Goal: Task Accomplishment & Management: Manage account settings

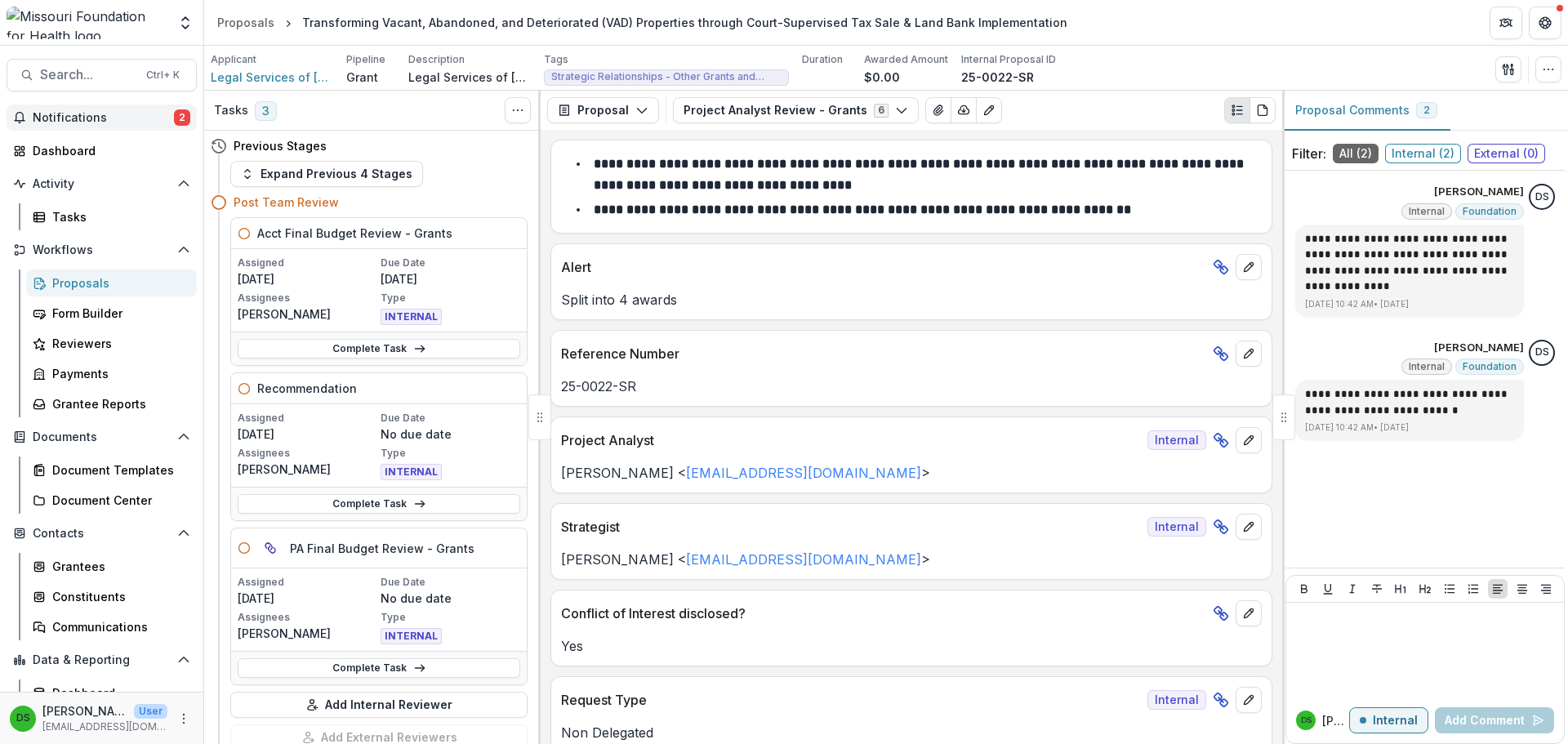
click at [69, 115] on span "Notifications" at bounding box center [103, 118] width 141 height 14
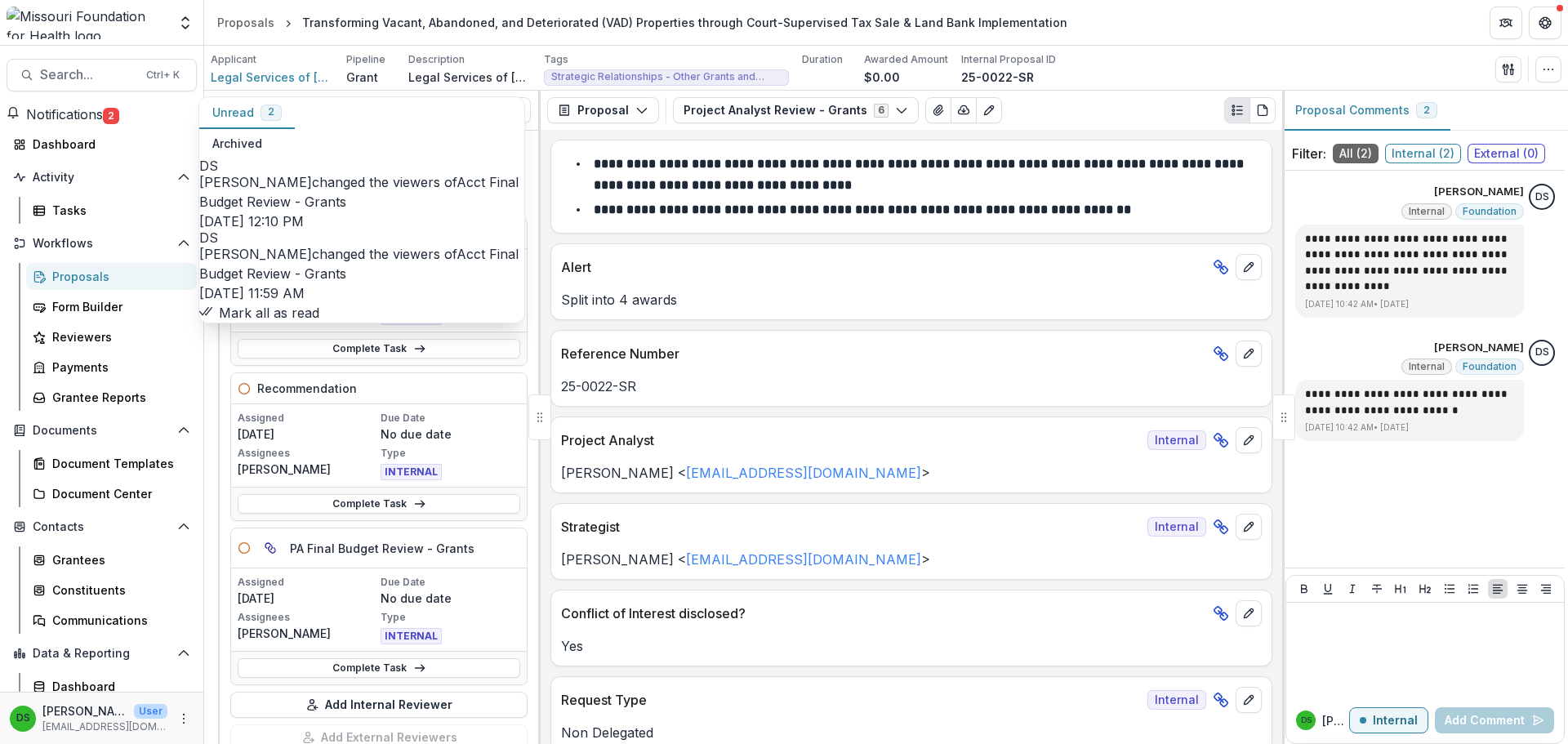
click at [278, 309] on button "Mark all as read" at bounding box center [259, 313] width 120 height 20
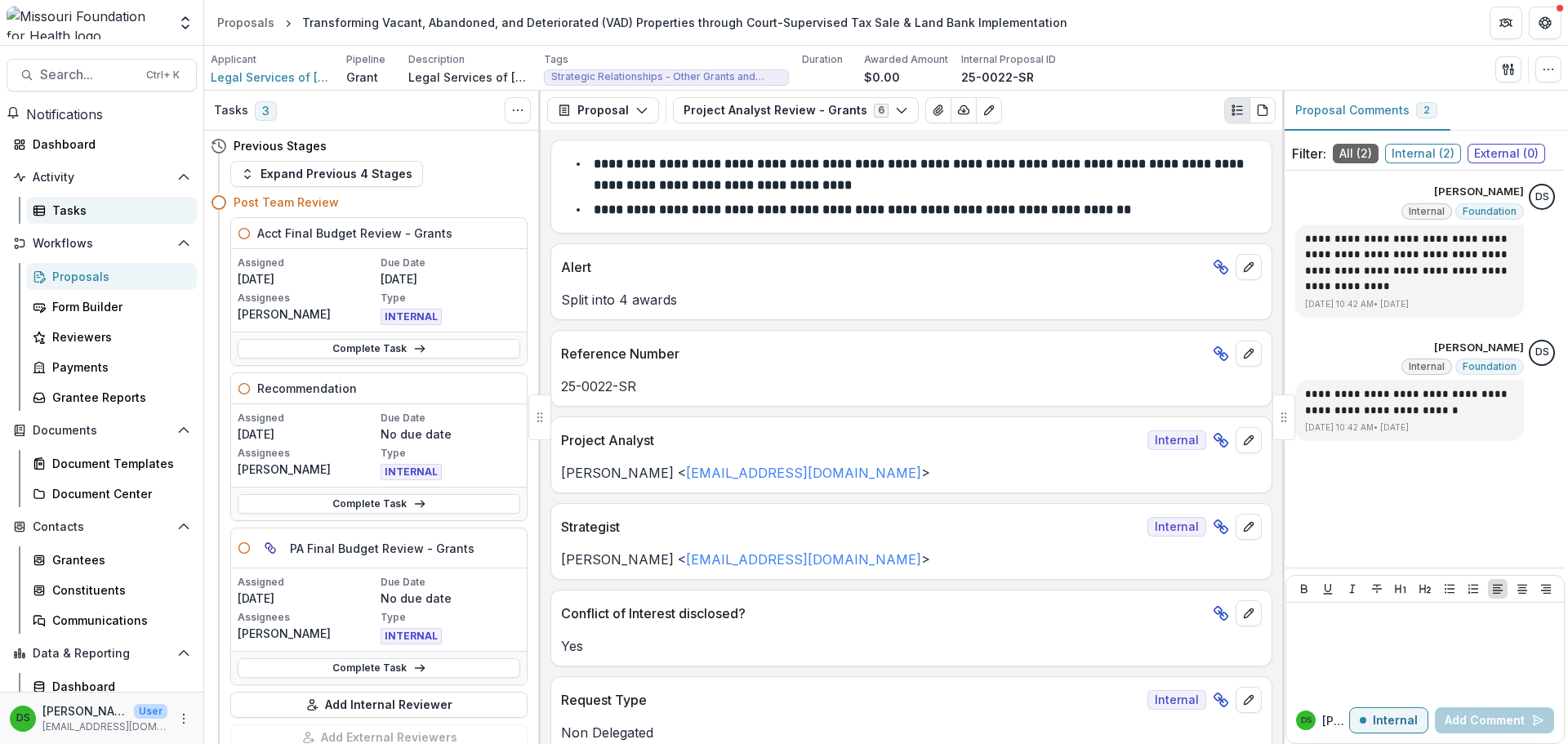
click at [107, 210] on div "Tasks" at bounding box center [118, 210] width 132 height 17
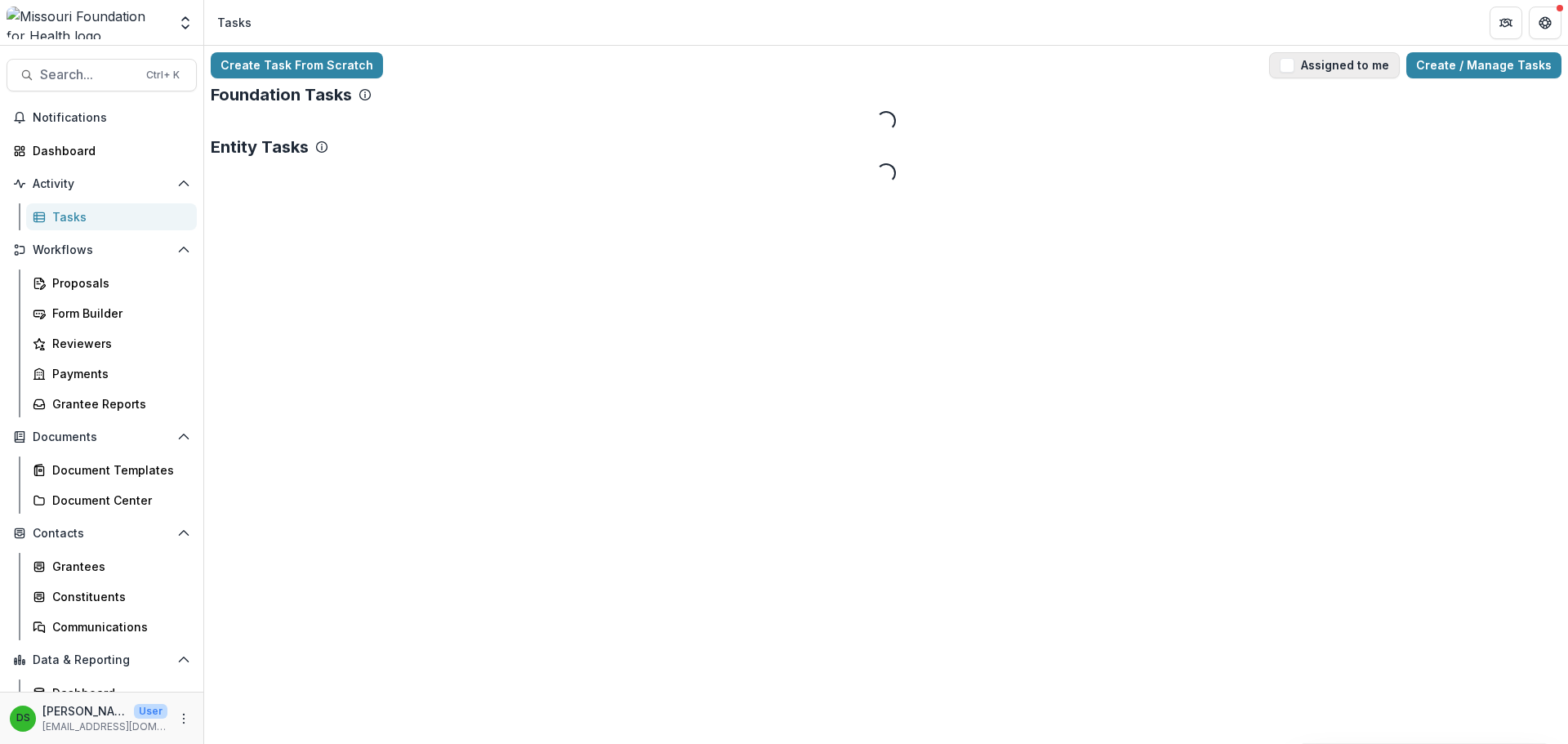
click at [1332, 61] on button "Assigned to me" at bounding box center [1334, 65] width 131 height 27
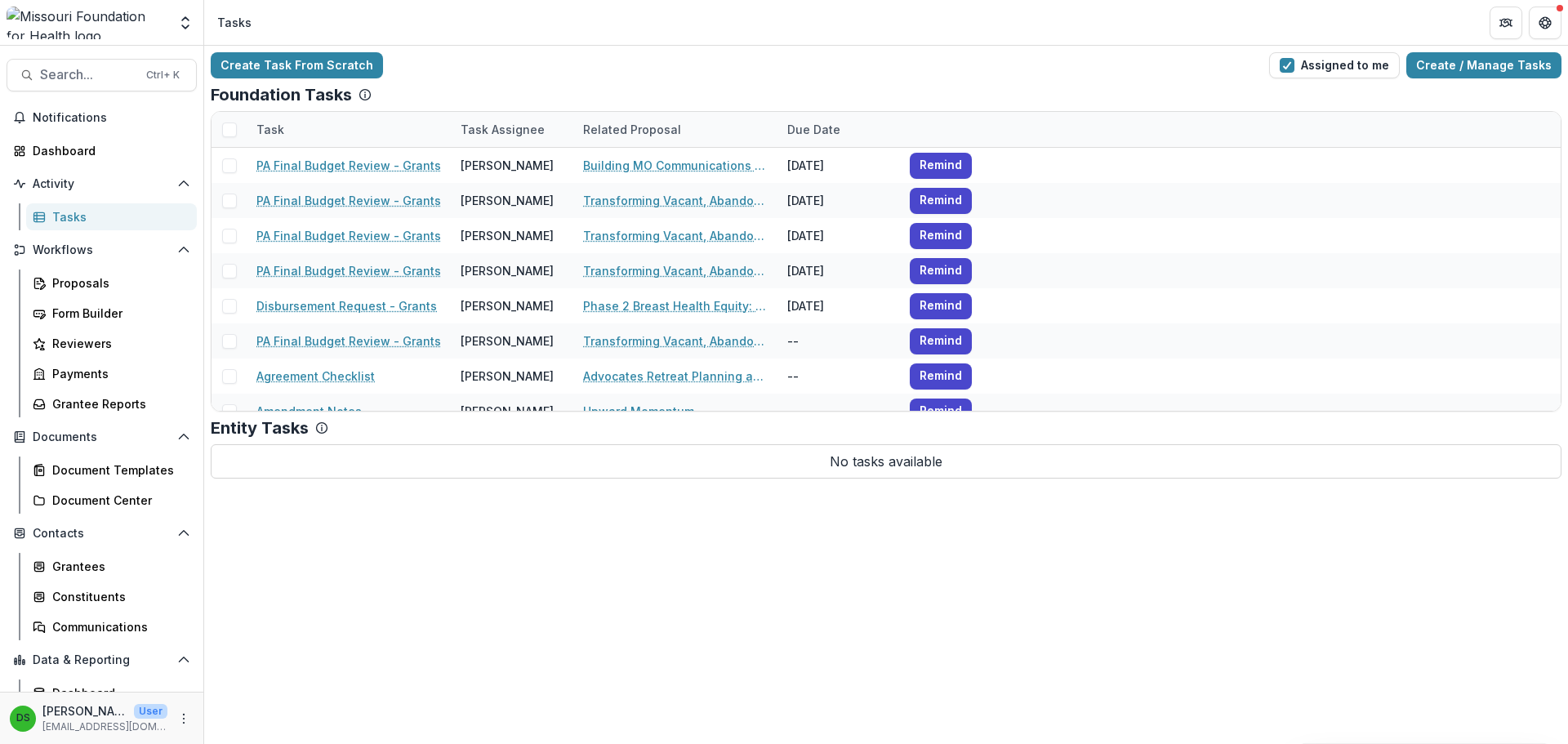
scroll to position [18, 0]
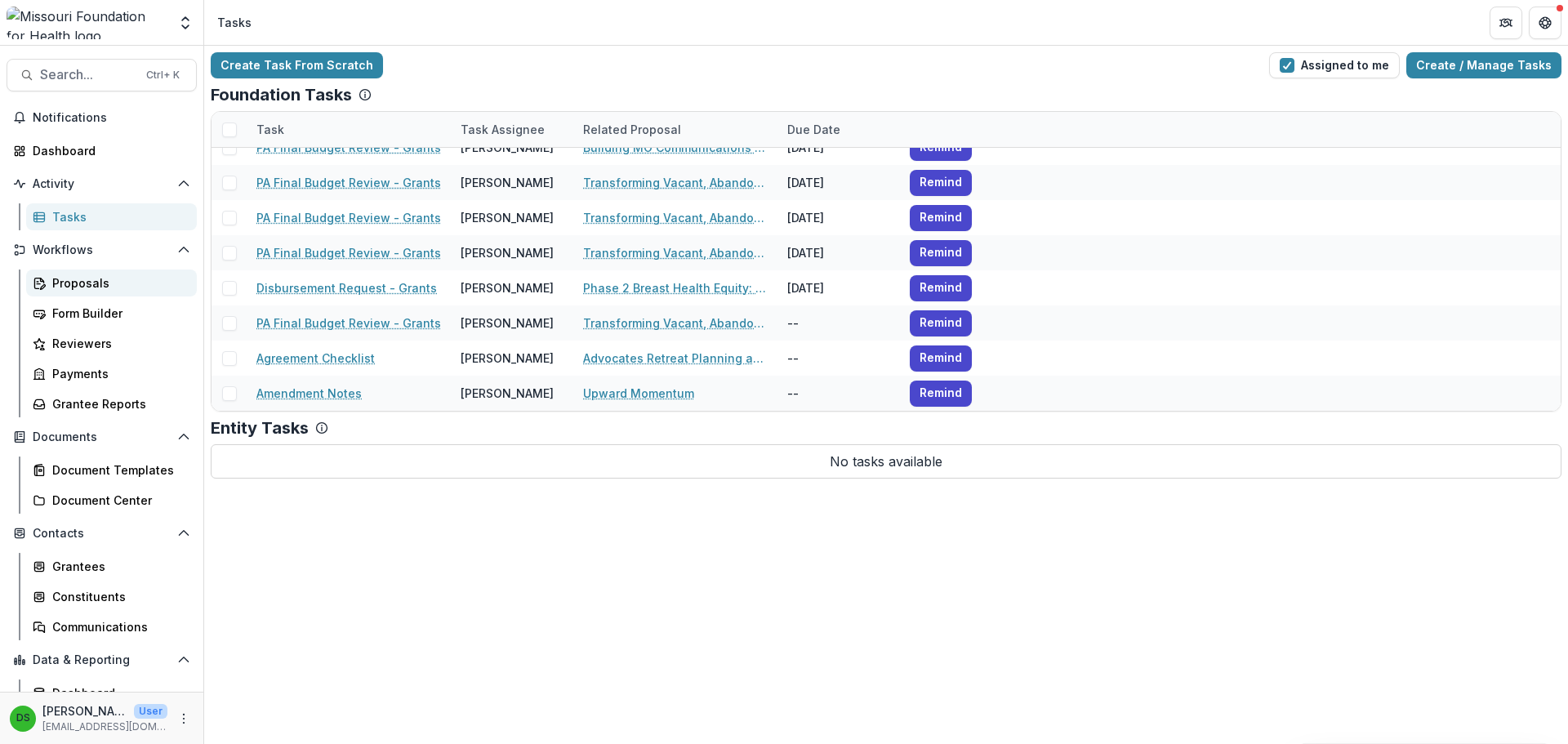
click at [71, 292] on link "Proposals" at bounding box center [112, 283] width 171 height 27
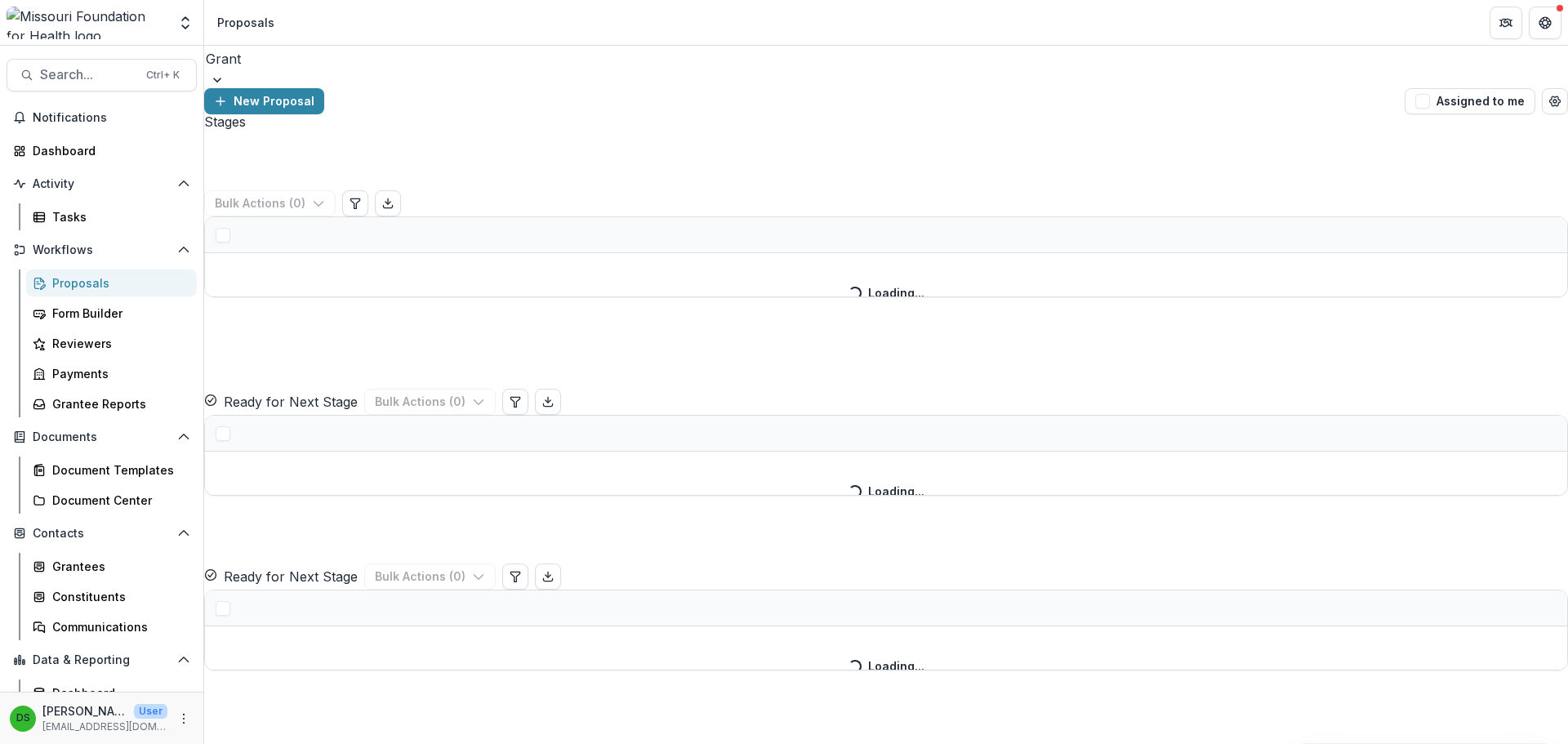
click at [307, 70] on div at bounding box center [886, 59] width 1361 height 23
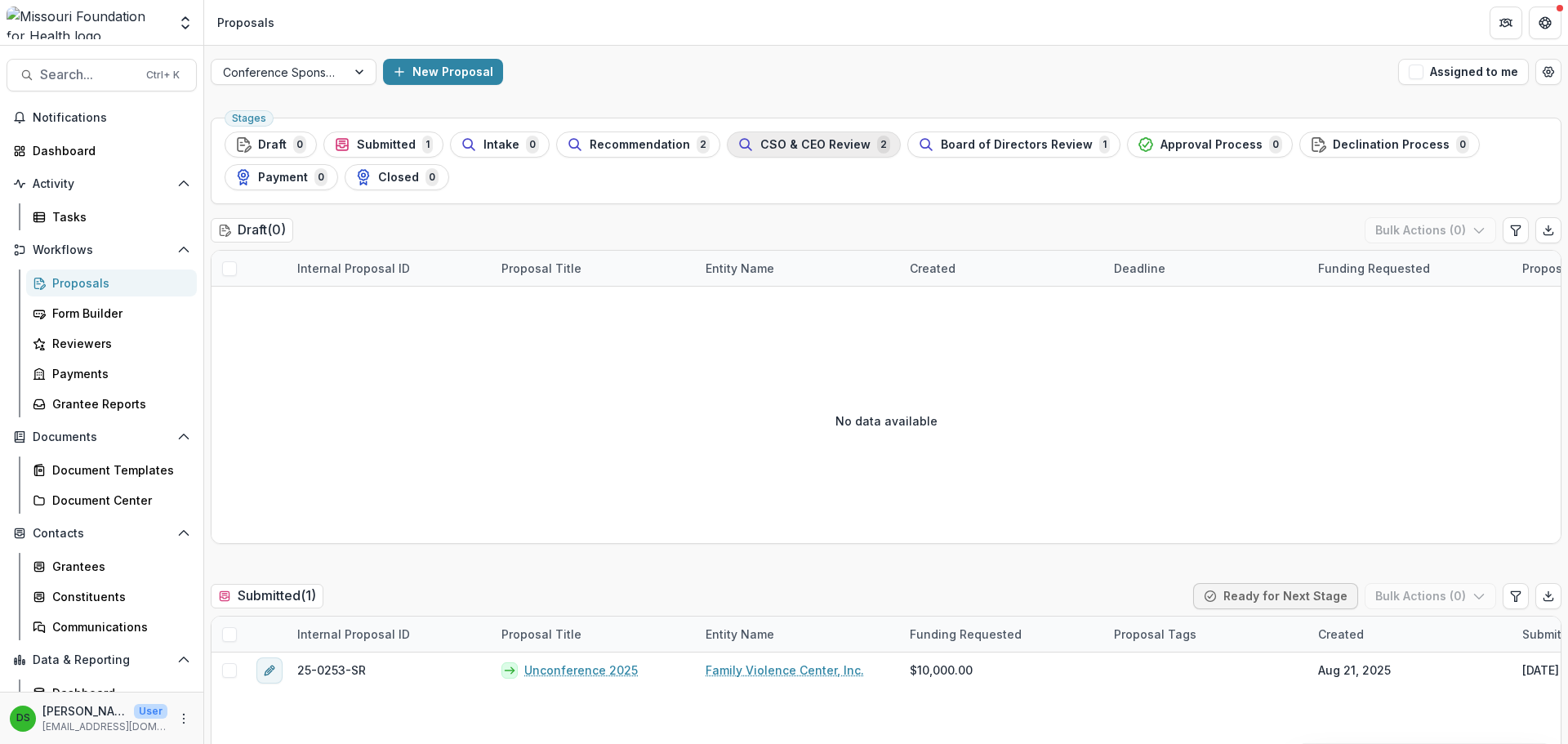
click at [798, 138] on span "CSO & CEO Review" at bounding box center [815, 145] width 110 height 14
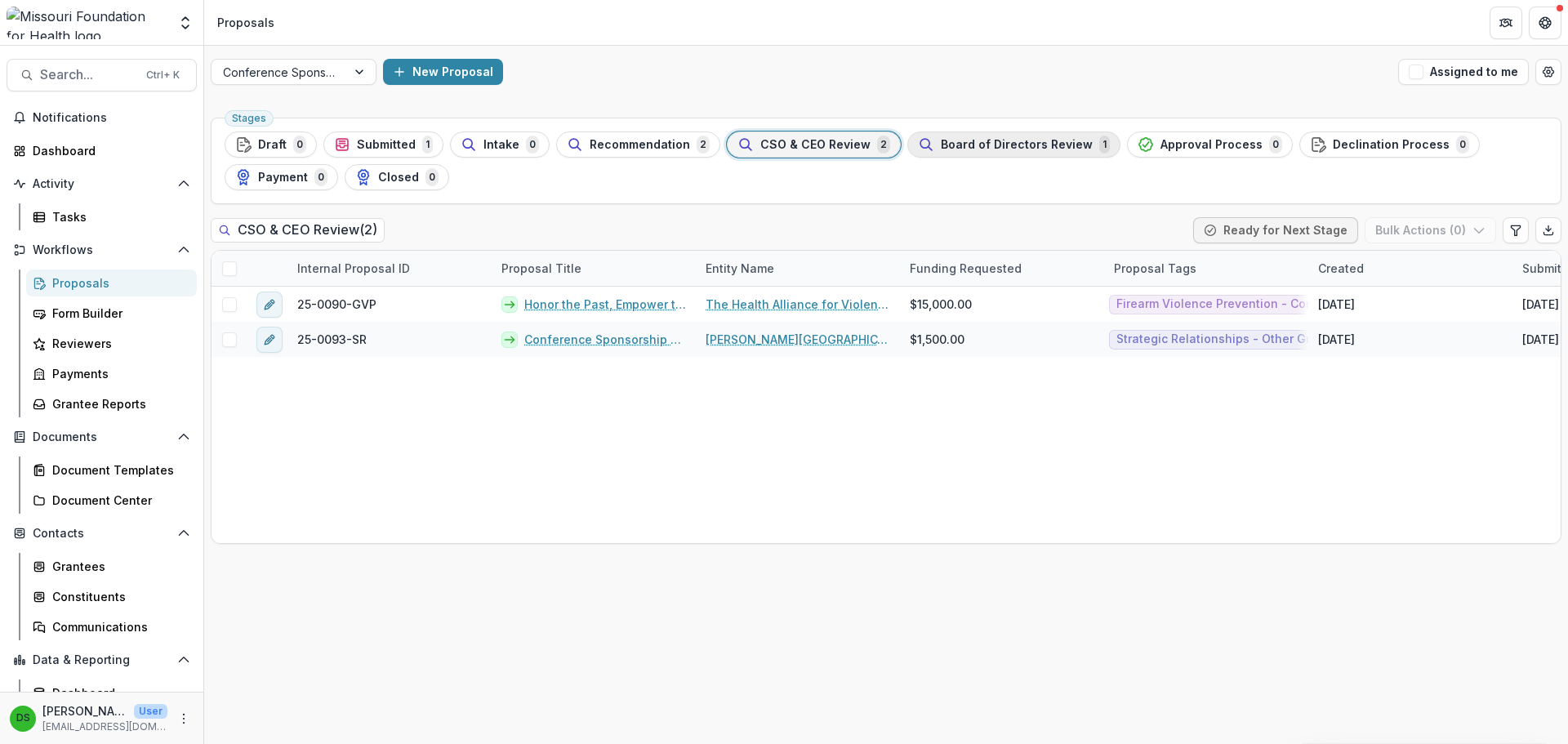
click at [1065, 141] on span "Board of Directors Review" at bounding box center [1016, 145] width 152 height 14
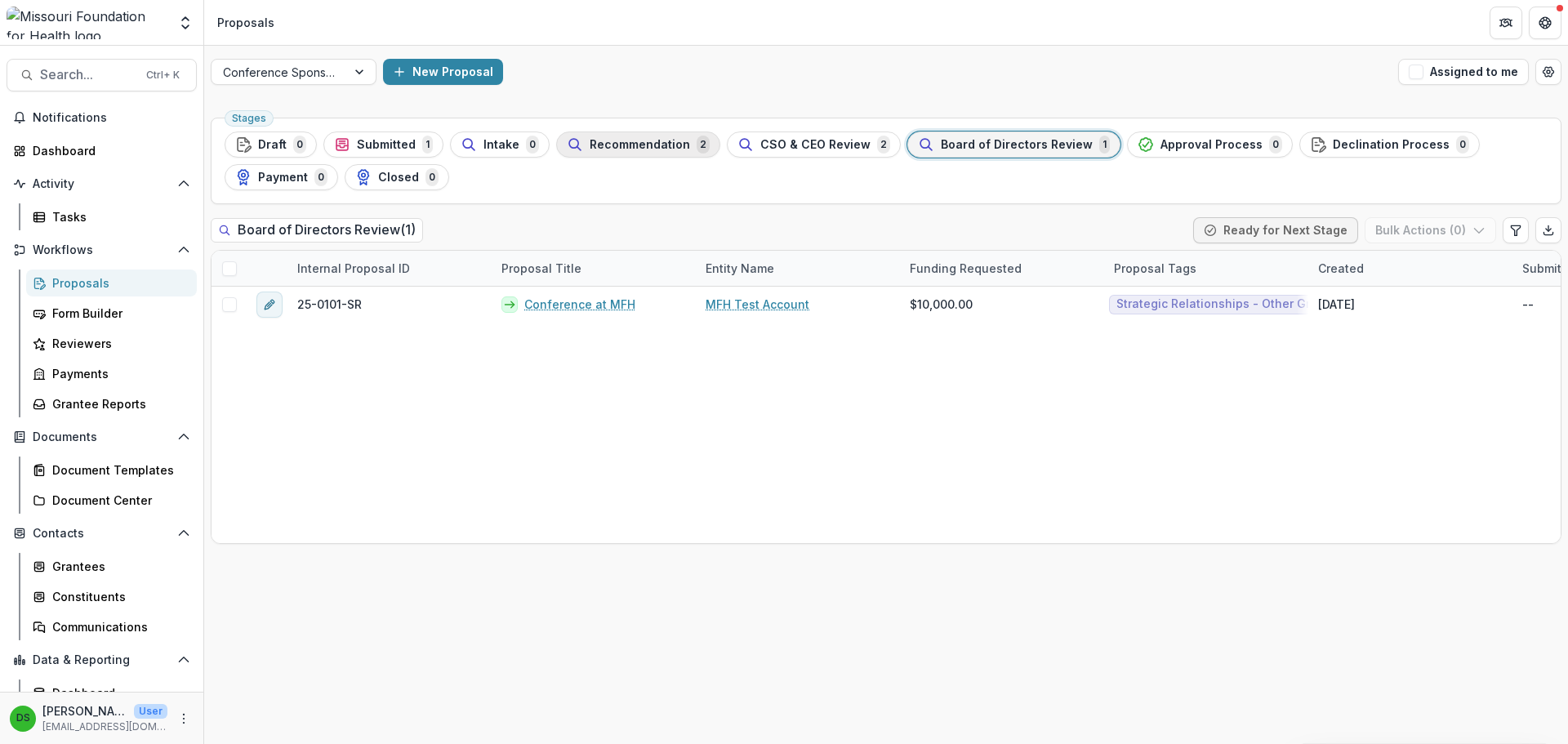
click at [677, 143] on span "Recommendation" at bounding box center [639, 145] width 100 height 14
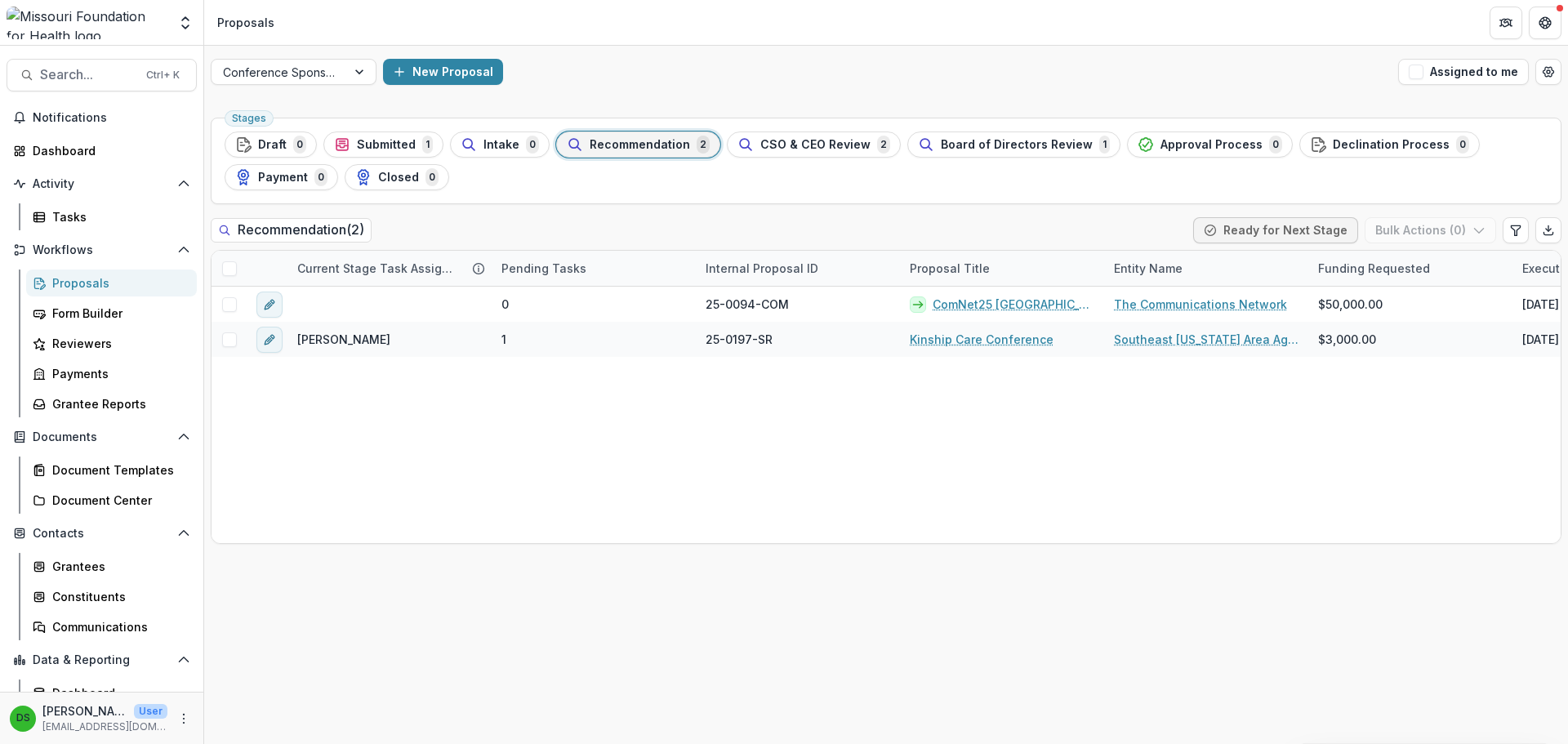
click at [75, 58] on div "Search... Ctrl + K Notifications Dashboard Activity Tasks Workflows Proposals F…" at bounding box center [102, 394] width 204 height 698
click at [83, 70] on span "Search..." at bounding box center [88, 75] width 96 height 16
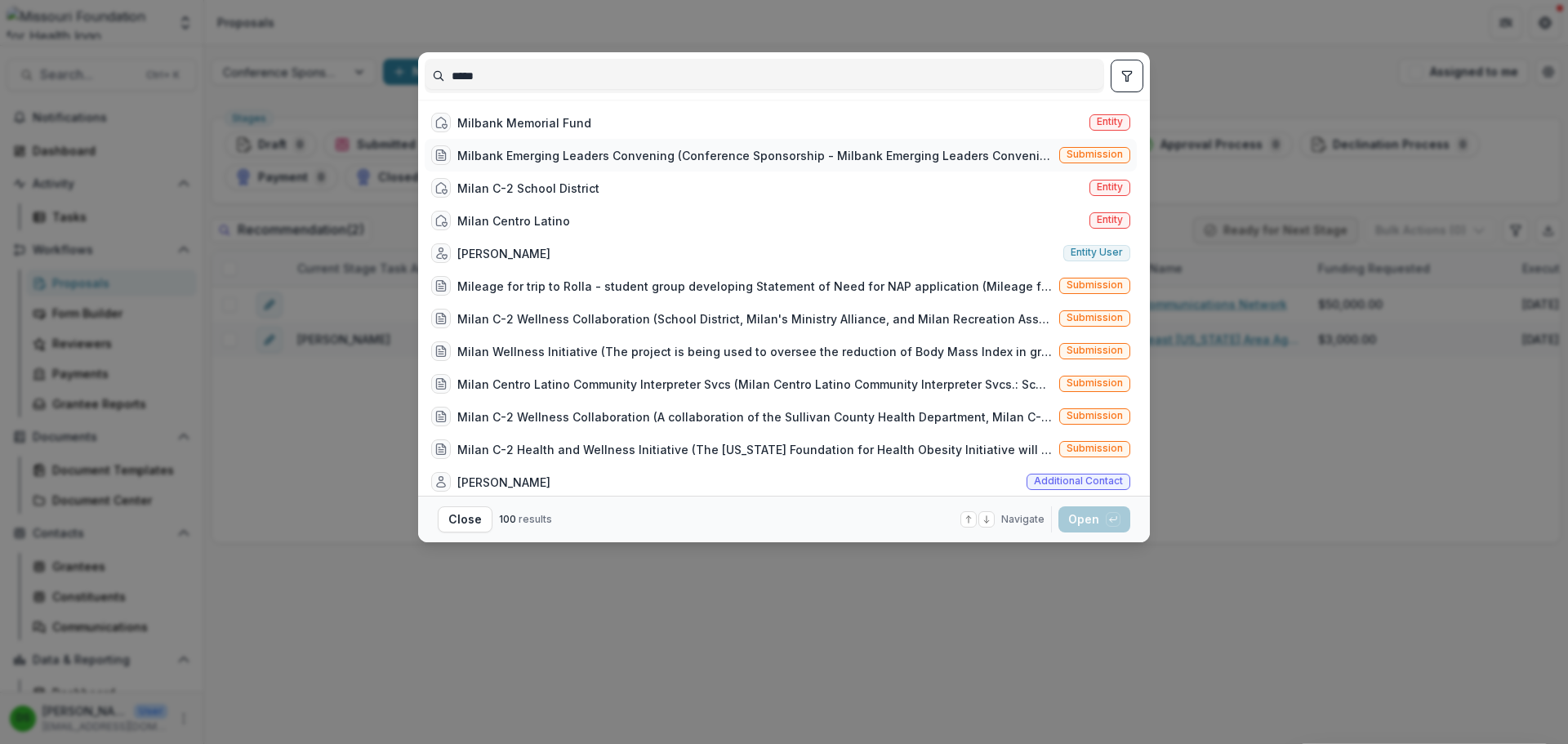
type input "*****"
click at [554, 163] on div "Milbank Emerging Leaders Convening (Conference Sponsorship - Milbank Emerging L…" at bounding box center [755, 155] width 595 height 17
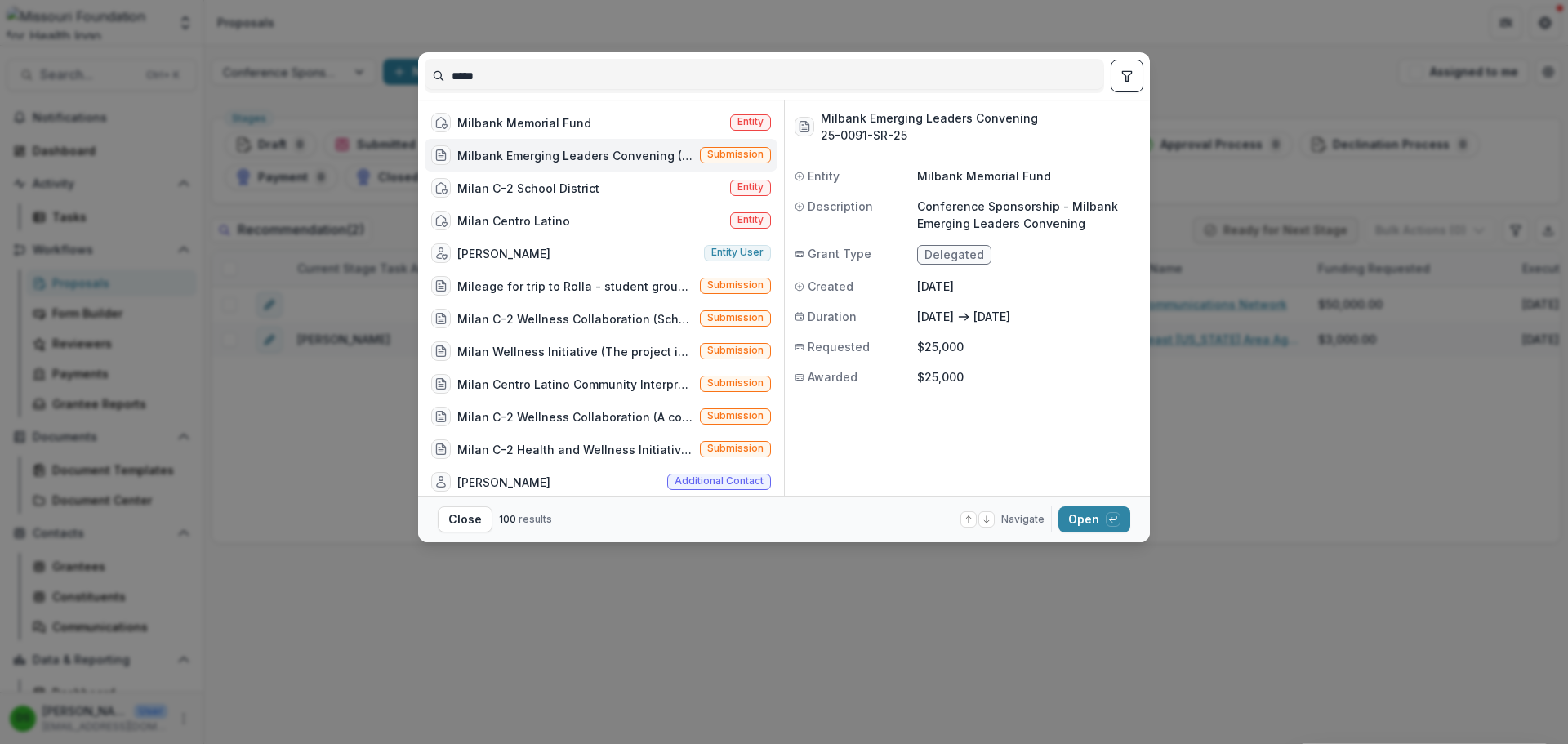
click at [555, 163] on div "Milbank Emerging Leaders Convening (Conference Sponsorship - Milbank Emerging L…" at bounding box center [575, 155] width 236 height 17
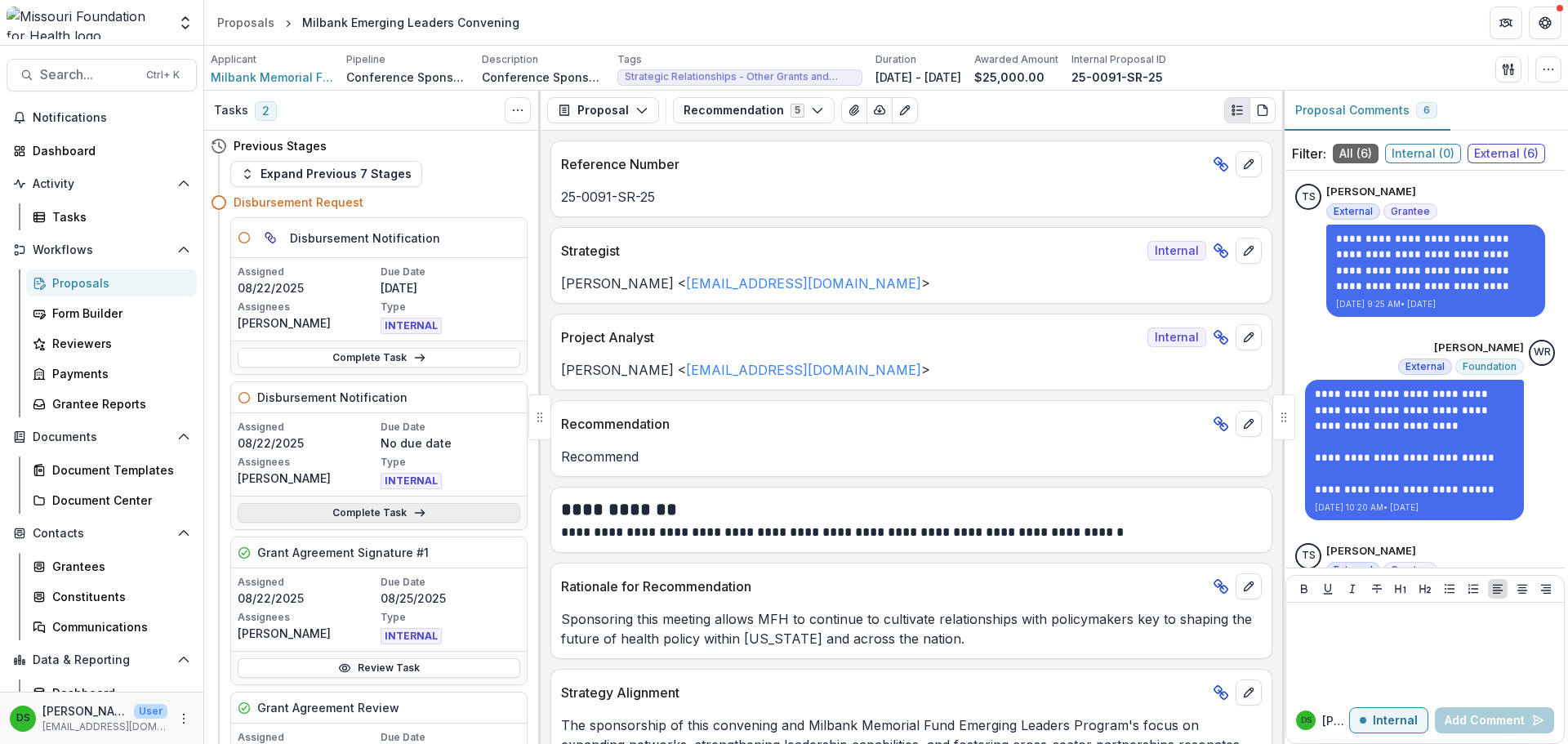
click at [374, 507] on link "Complete Task" at bounding box center [379, 513] width 283 height 20
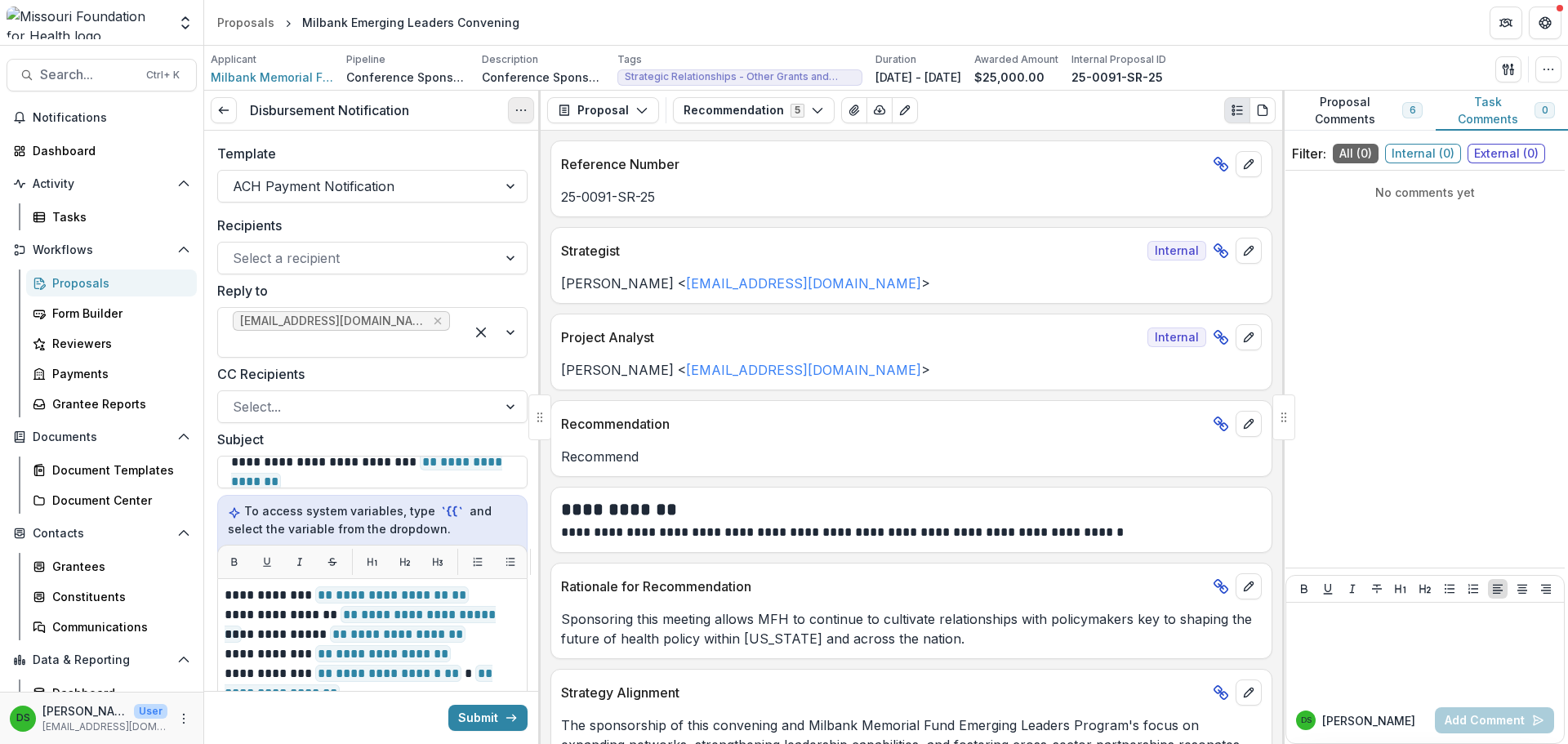
click at [514, 113] on button "Options" at bounding box center [521, 110] width 27 height 27
click at [428, 180] on button "Cancel Task" at bounding box center [443, 181] width 175 height 27
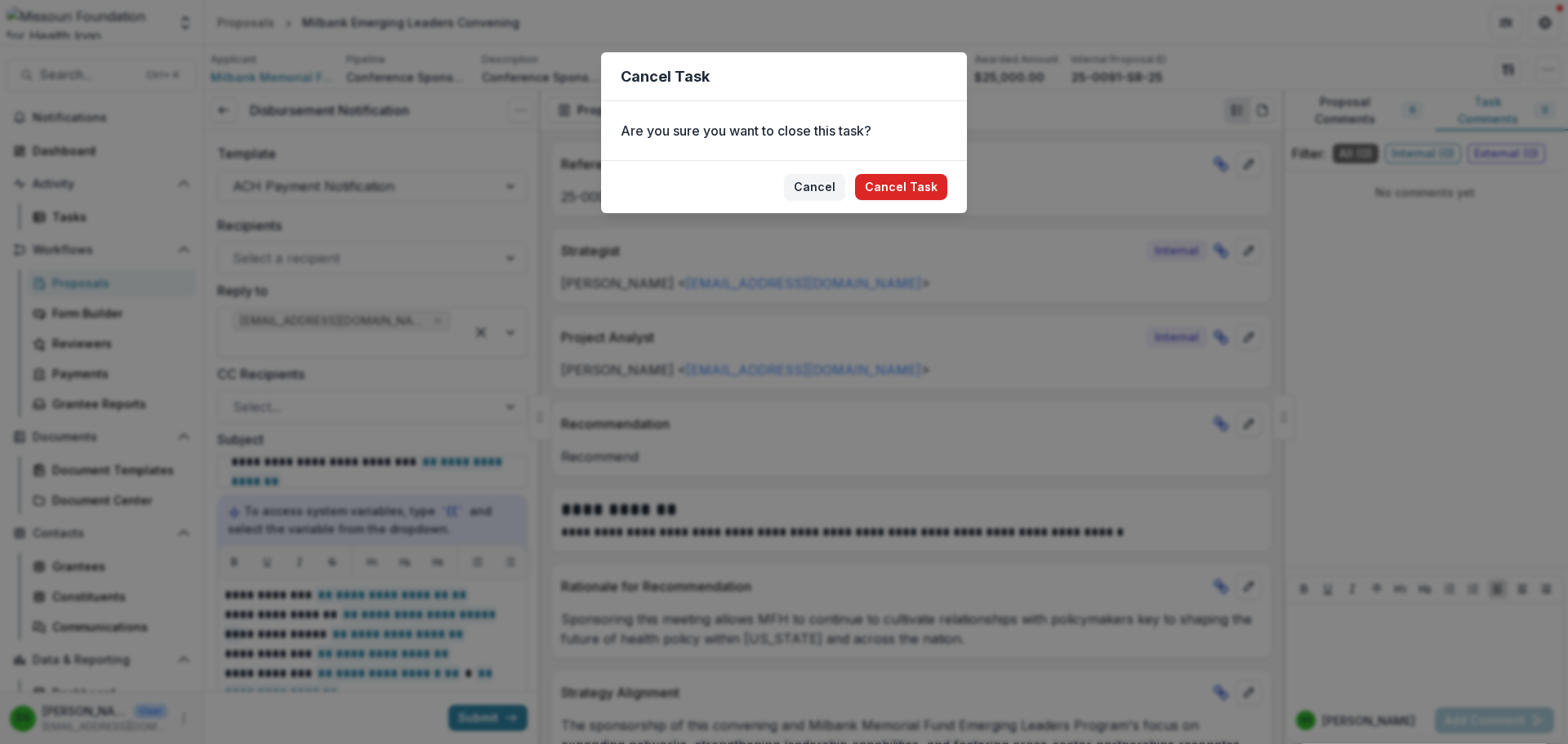
click at [895, 186] on button "Cancel Task" at bounding box center [901, 187] width 92 height 27
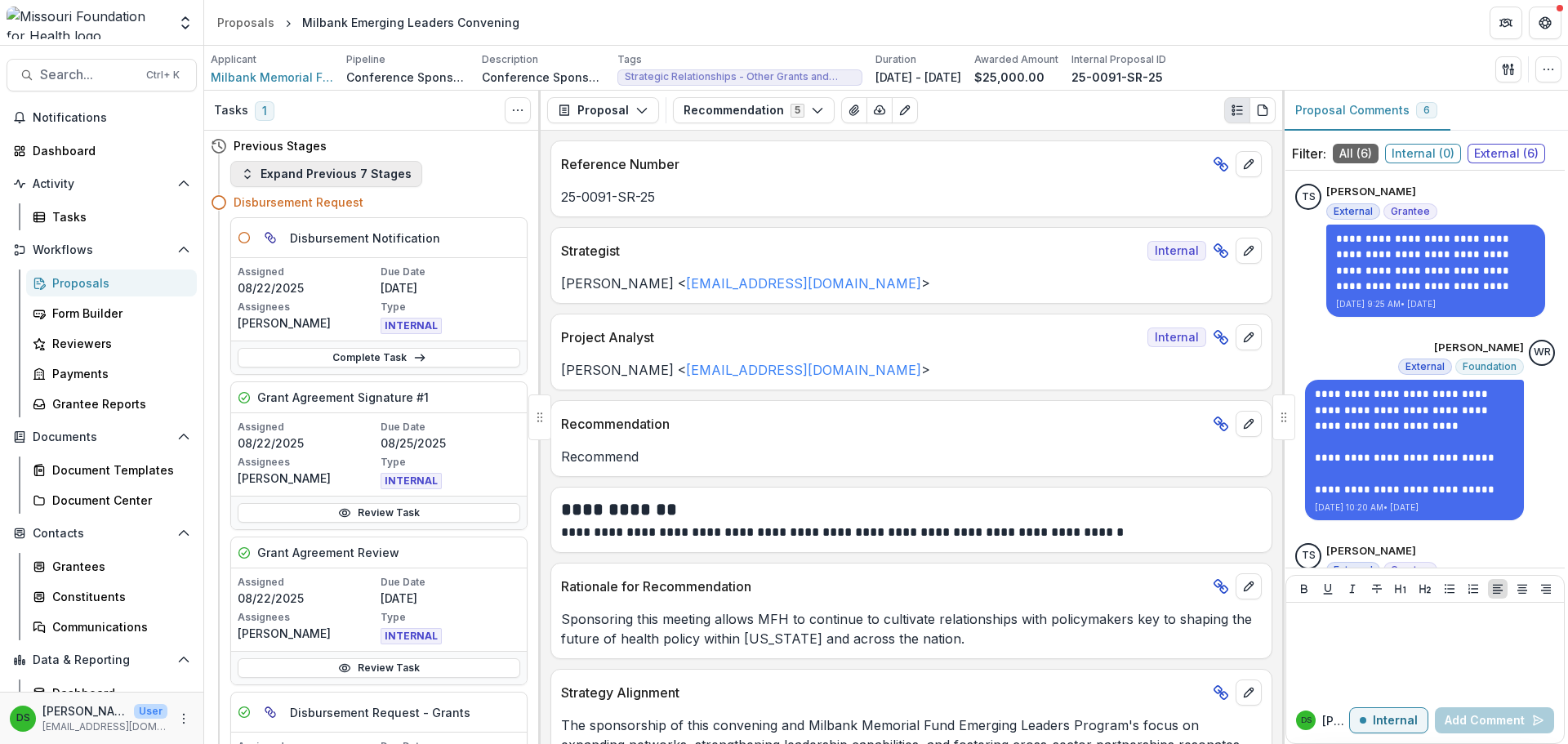
click at [348, 178] on button "Expand Previous 7 Stages" at bounding box center [327, 174] width 192 height 27
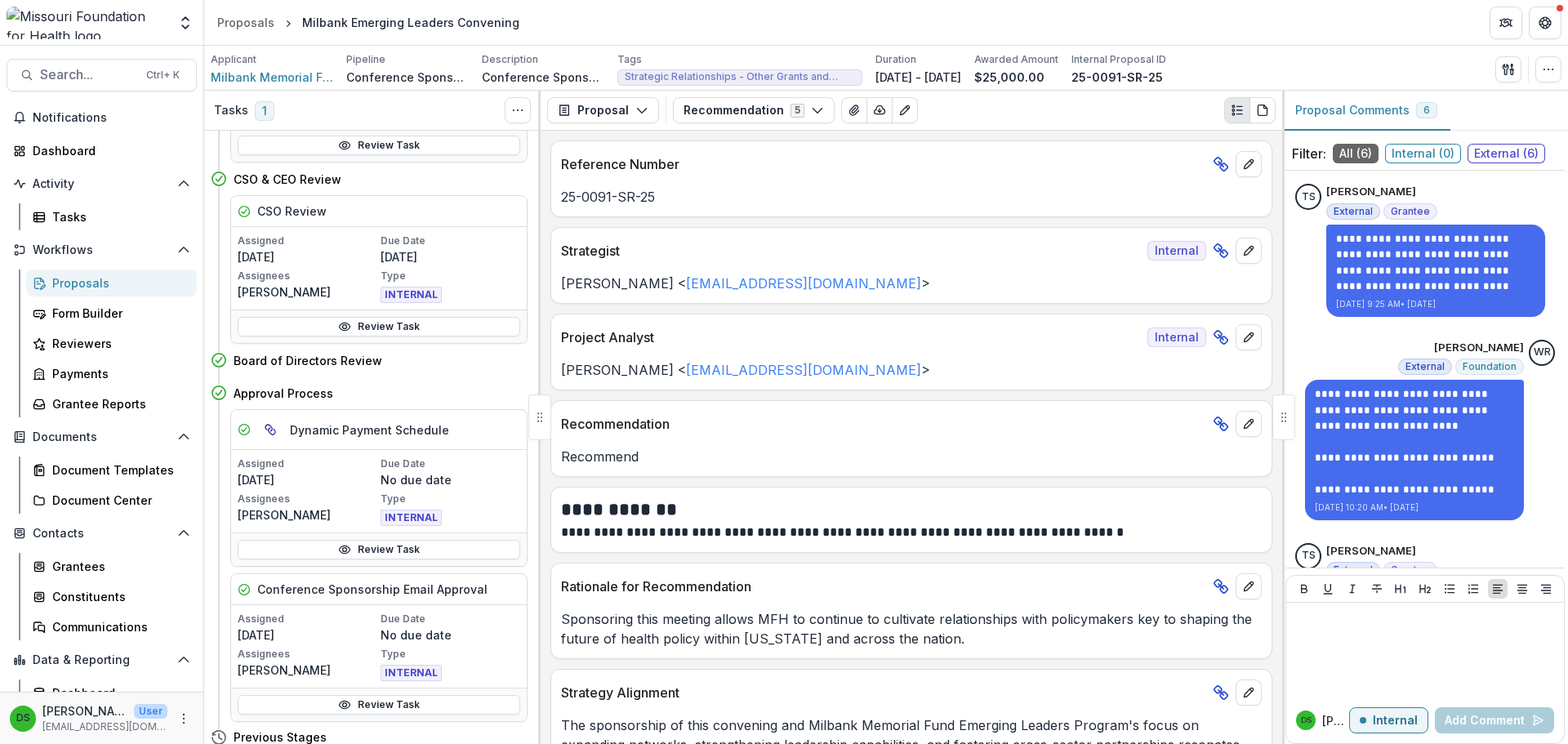
scroll to position [1307, 0]
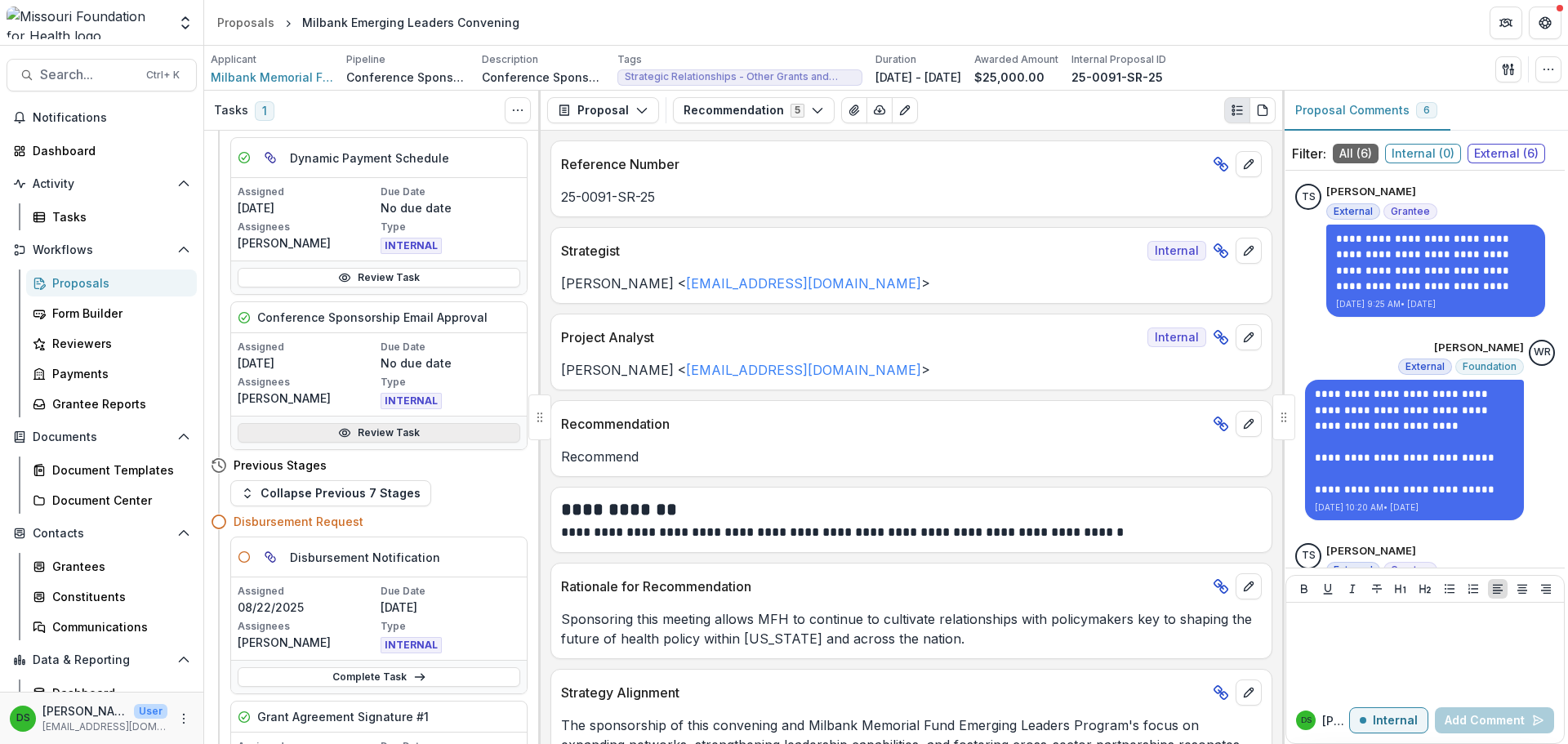
click at [341, 432] on icon at bounding box center [345, 432] width 13 height 13
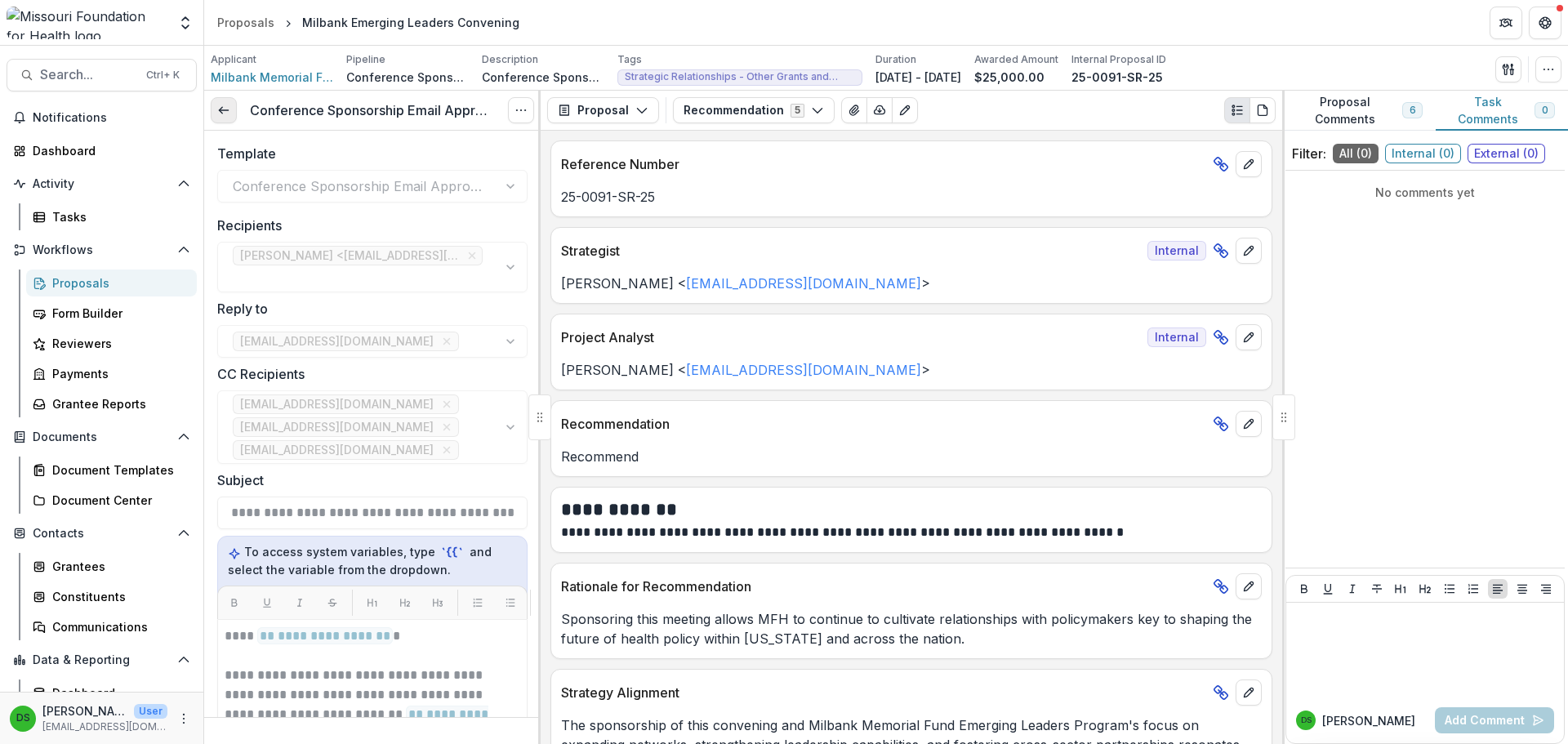
click at [224, 112] on icon at bounding box center [224, 110] width 13 height 13
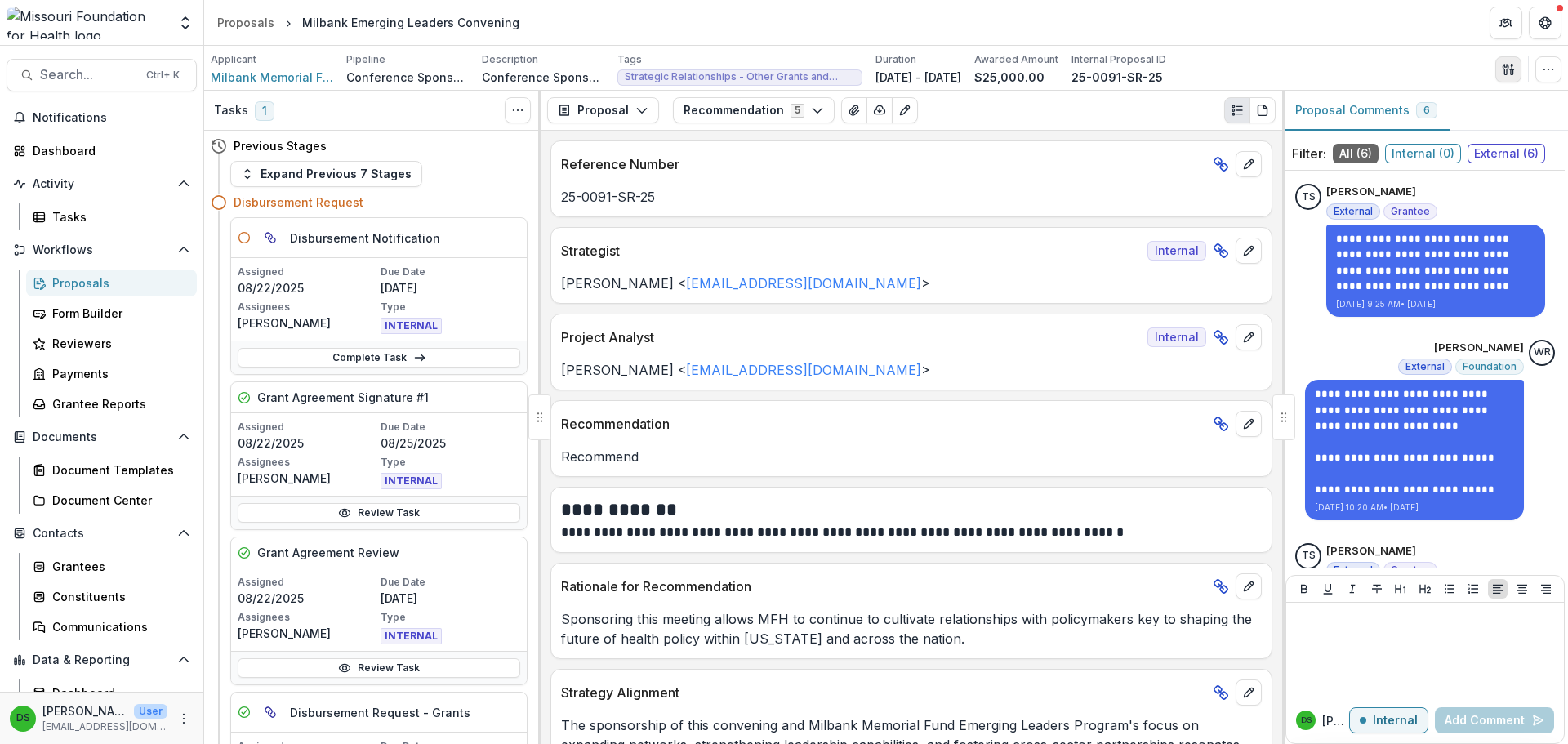
click at [1512, 72] on icon "button" at bounding box center [1508, 70] width 13 height 13
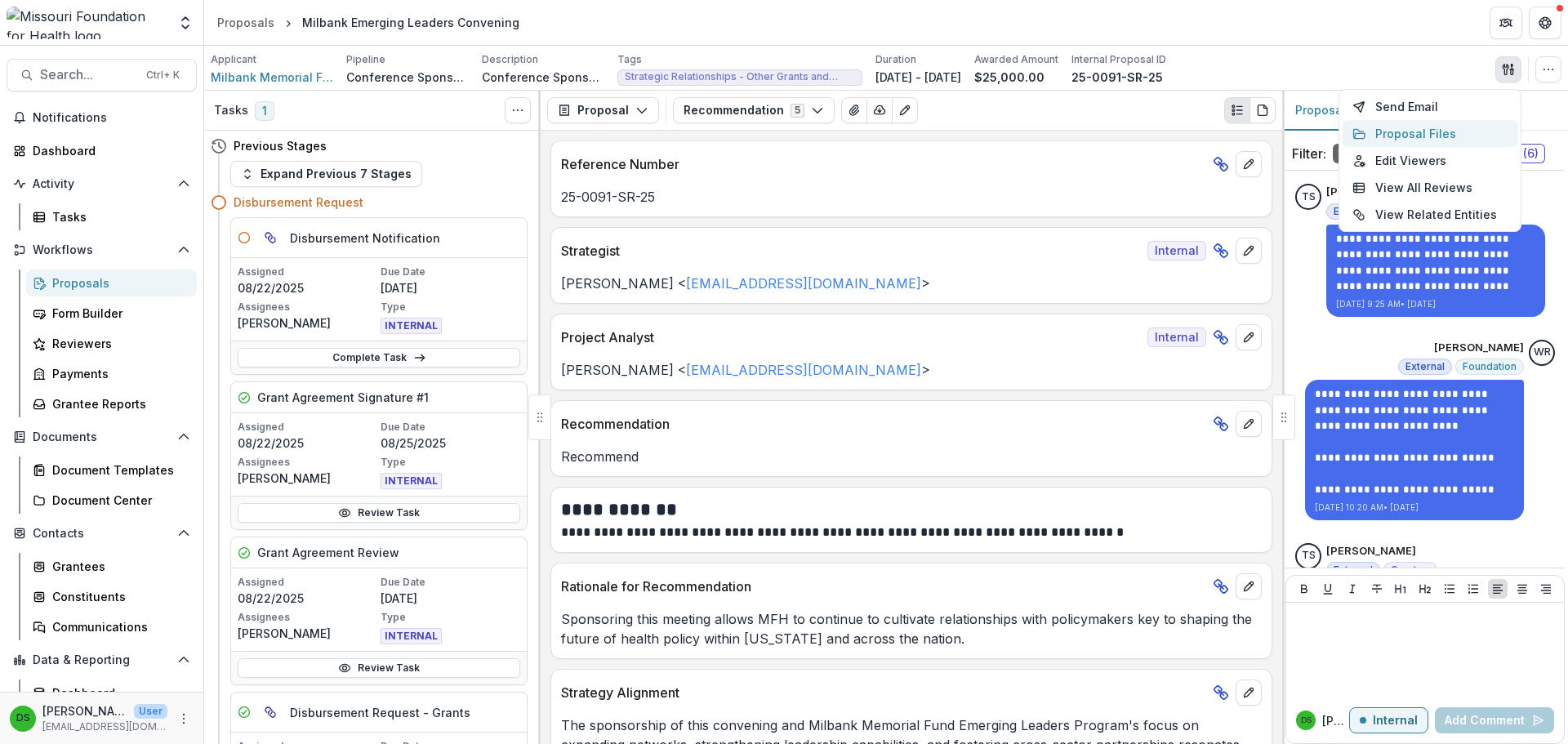
click at [1364, 142] on button "Proposal Files" at bounding box center [1430, 133] width 175 height 27
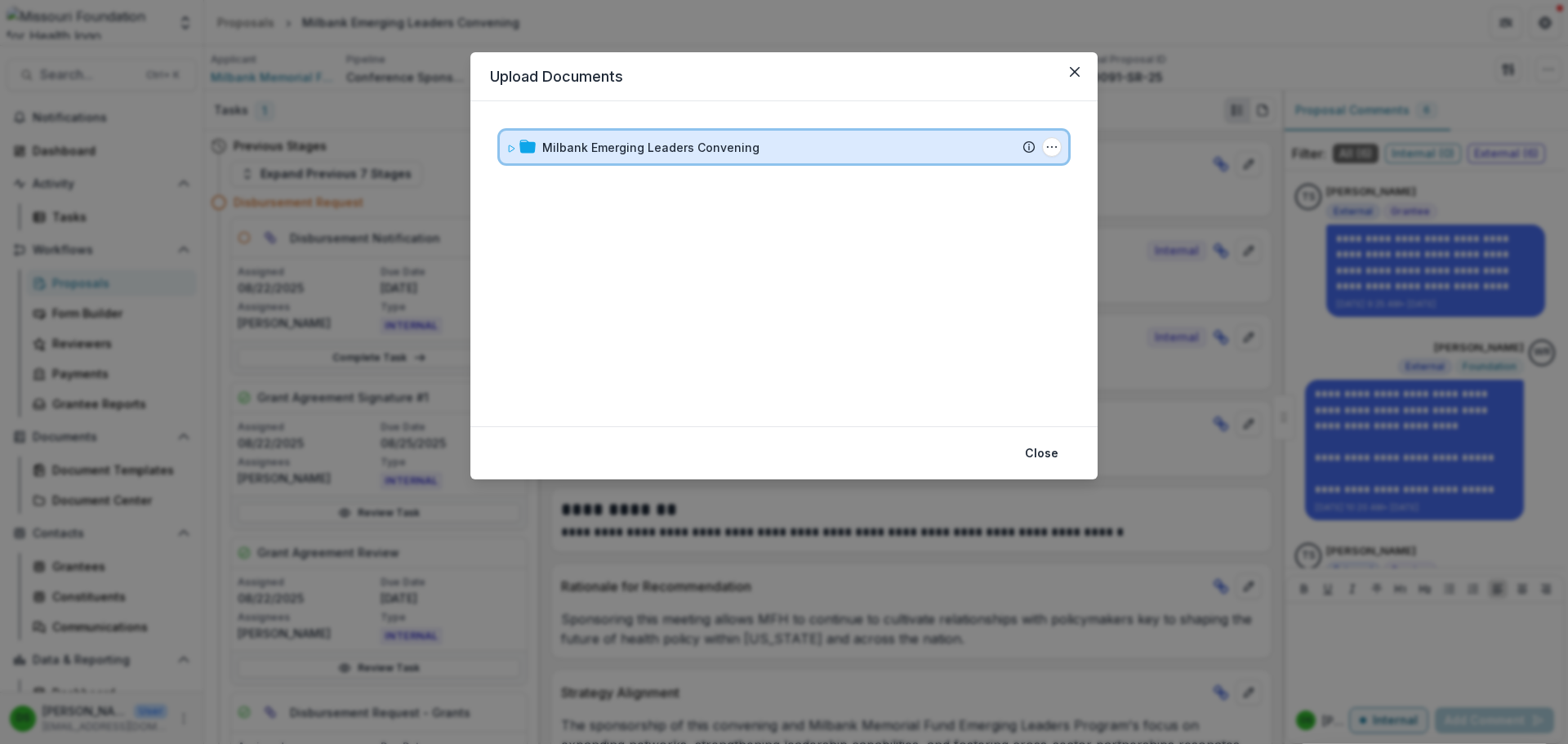
click at [738, 161] on div "Milbank Emerging Leaders Convening Submission Temelio Proposal Attached proposa…" at bounding box center [784, 147] width 569 height 32
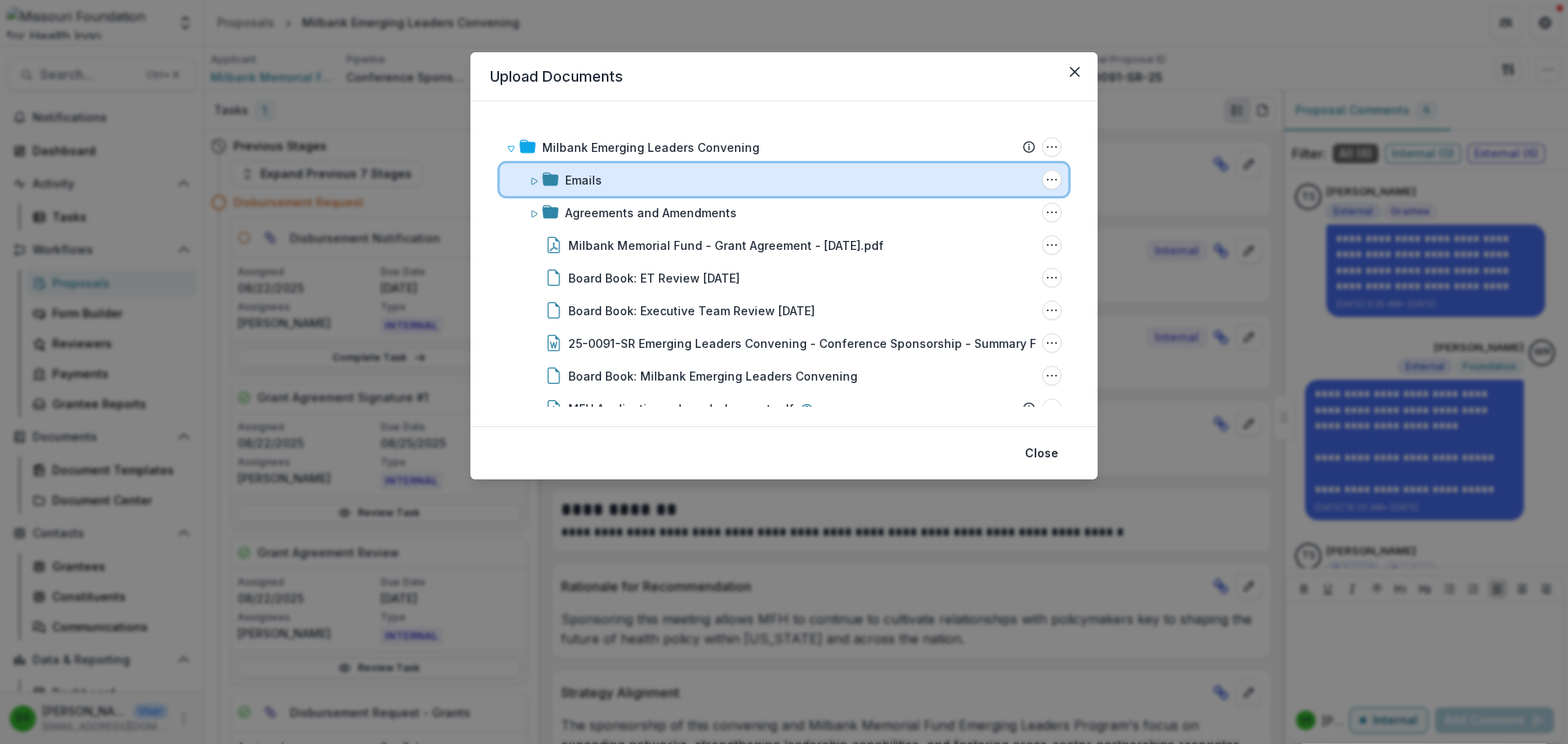
click at [660, 185] on div "Emails" at bounding box center [801, 180] width 471 height 17
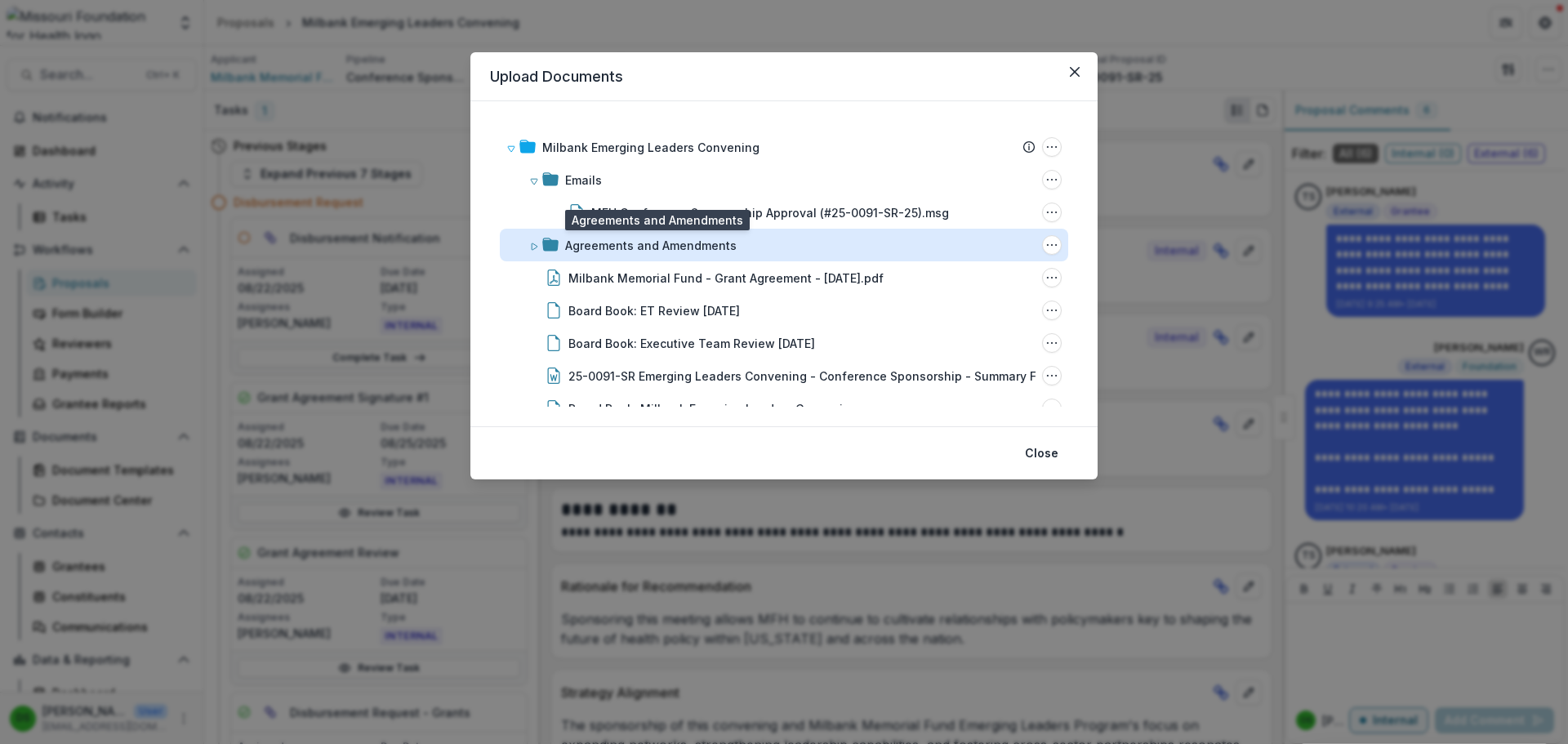
click at [664, 243] on div "Agreements and Amendments" at bounding box center [651, 245] width 172 height 17
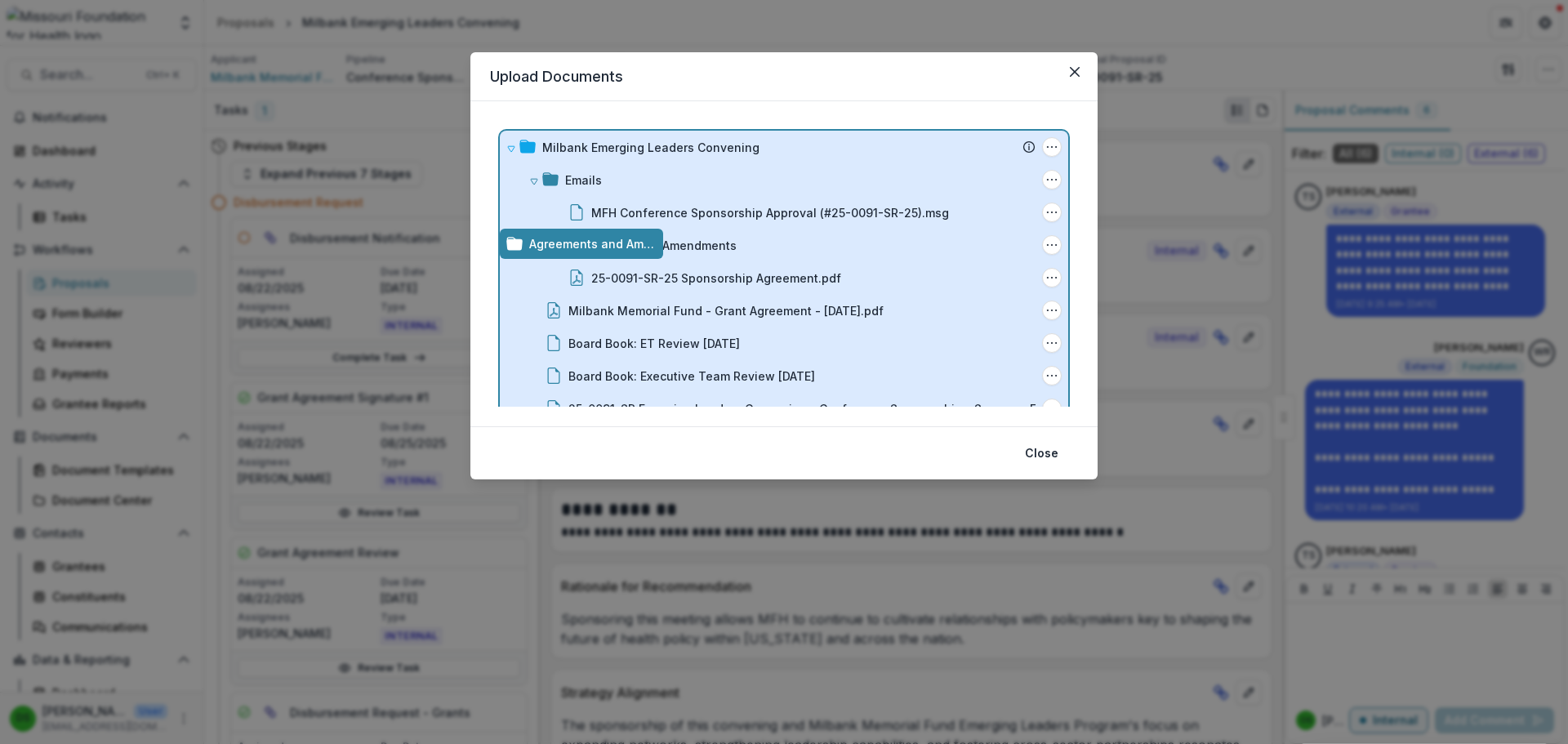
drag, startPoint x: 663, startPoint y: 243, endPoint x: 656, endPoint y: 140, distance: 103.2
click at [656, 140] on div "Milbank Emerging Leaders Convening Submission Temelio Proposal Attached proposa…" at bounding box center [784, 263] width 627 height 325
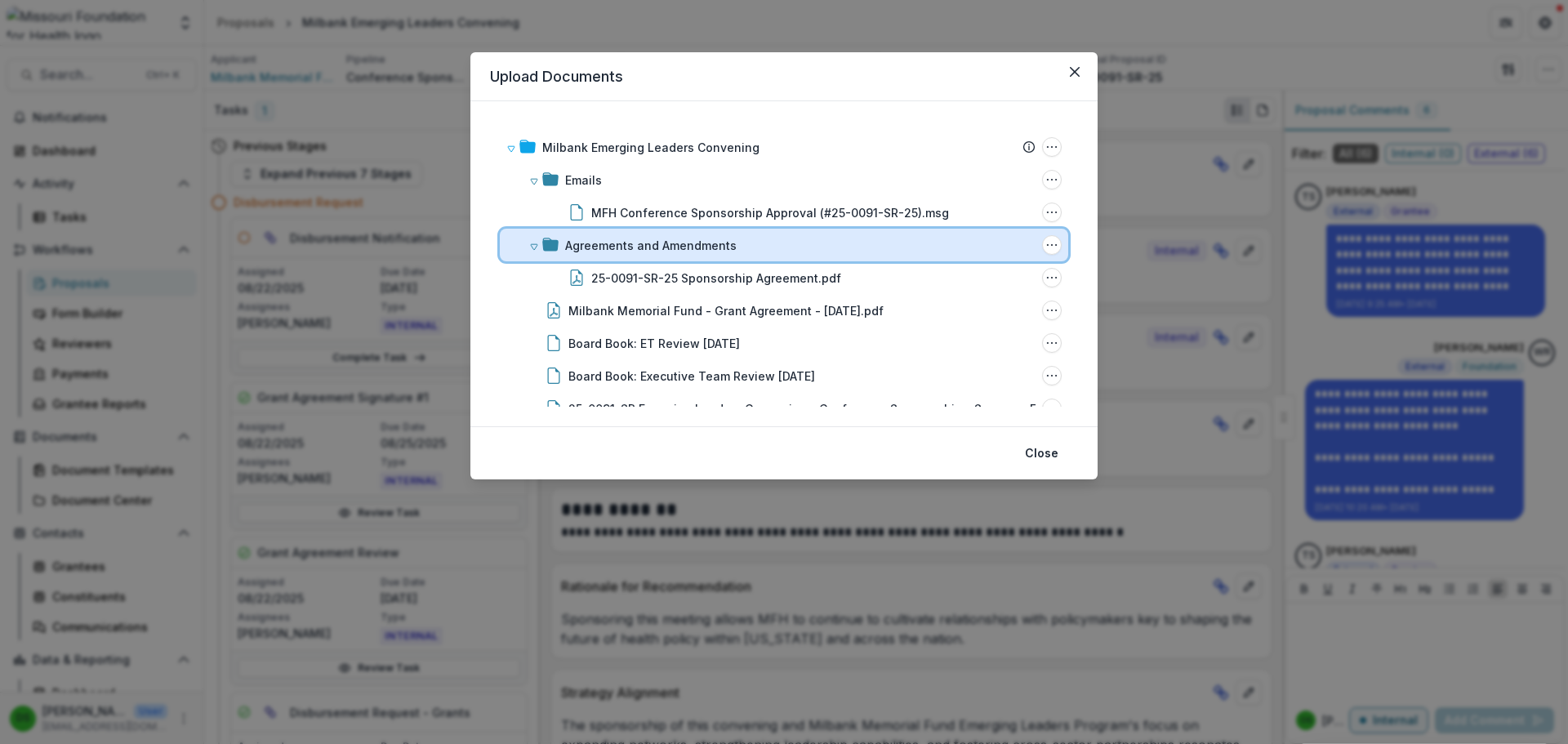
click at [533, 245] on icon at bounding box center [535, 247] width 10 height 10
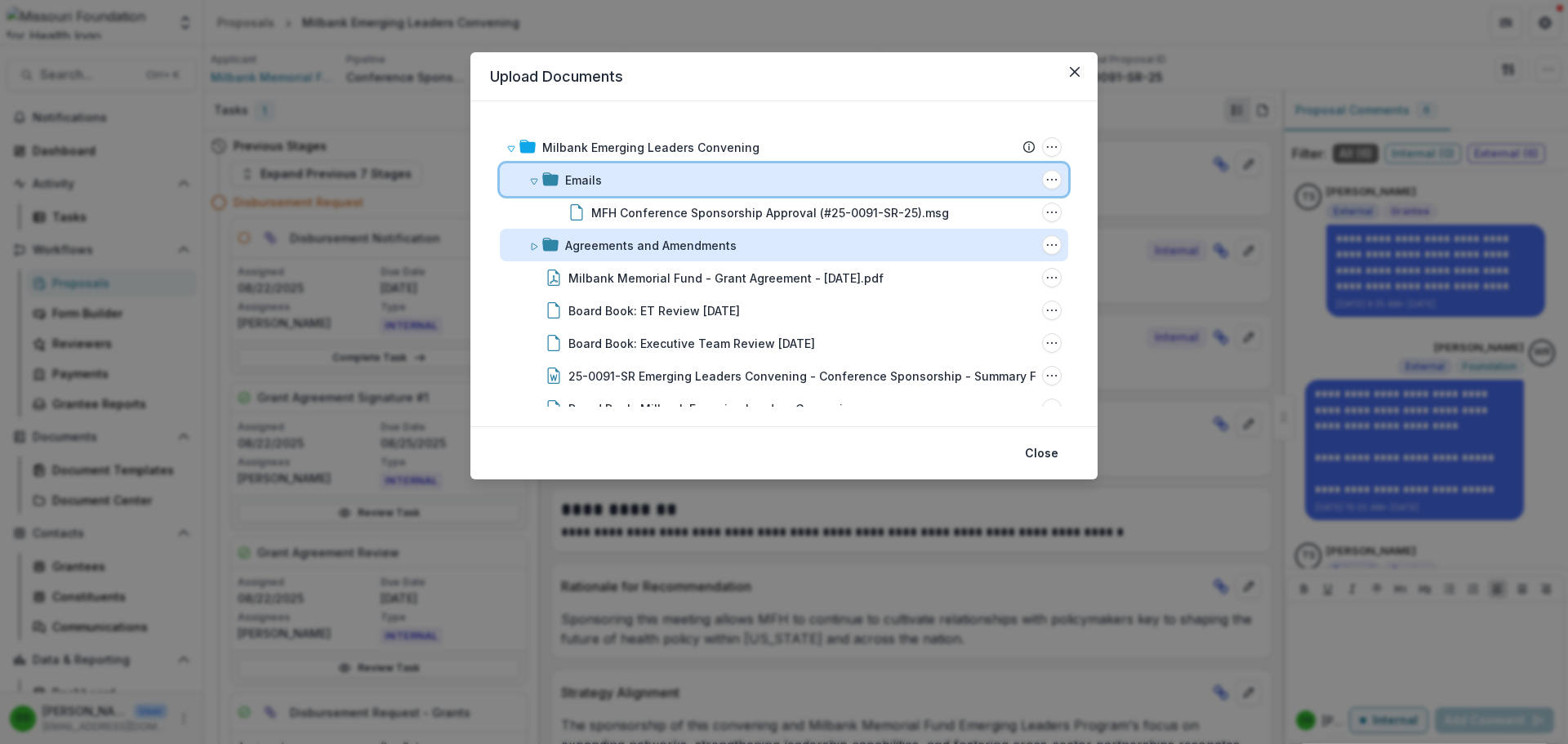
click at [533, 184] on icon at bounding box center [535, 181] width 7 height 6
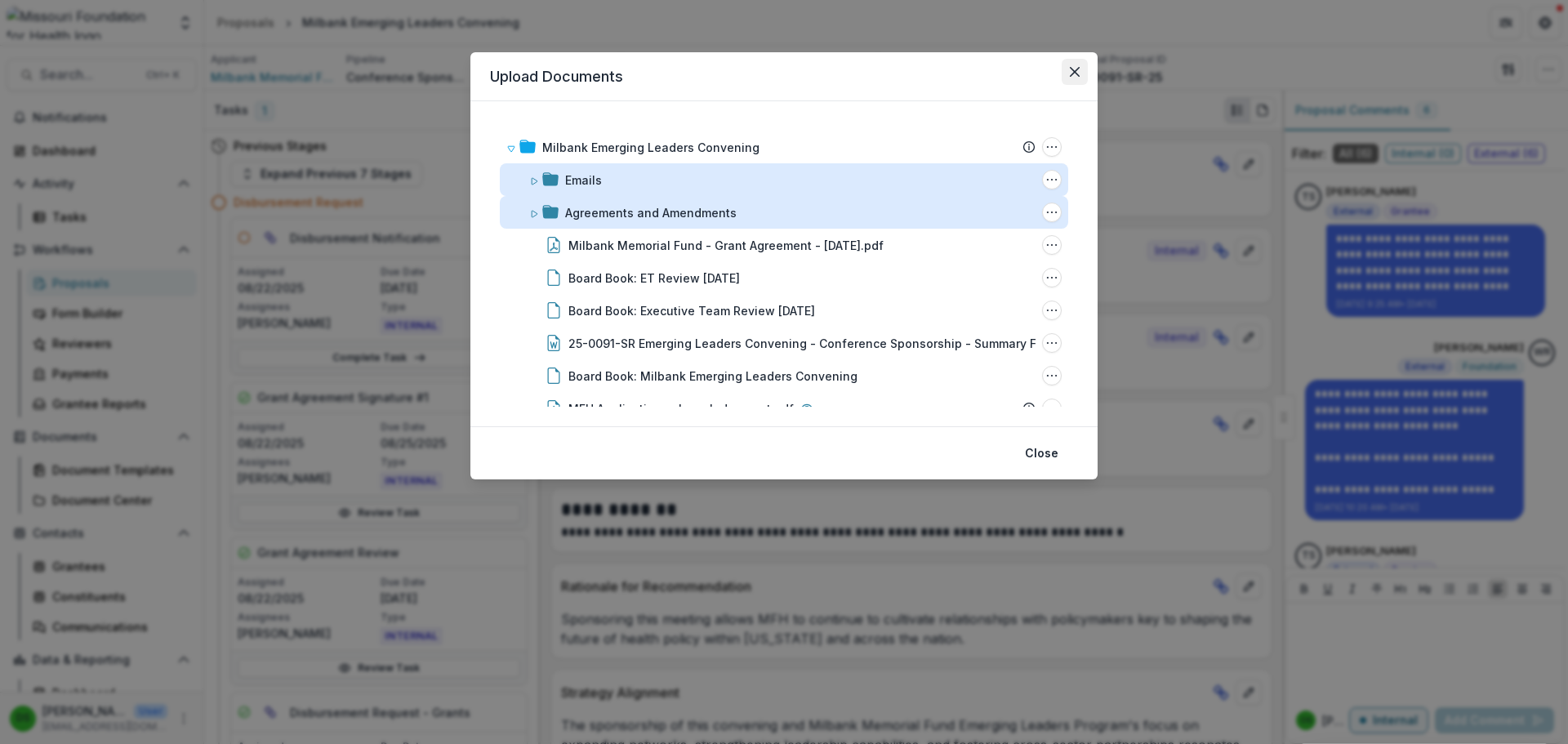
click at [1076, 63] on button "Close" at bounding box center [1075, 72] width 27 height 27
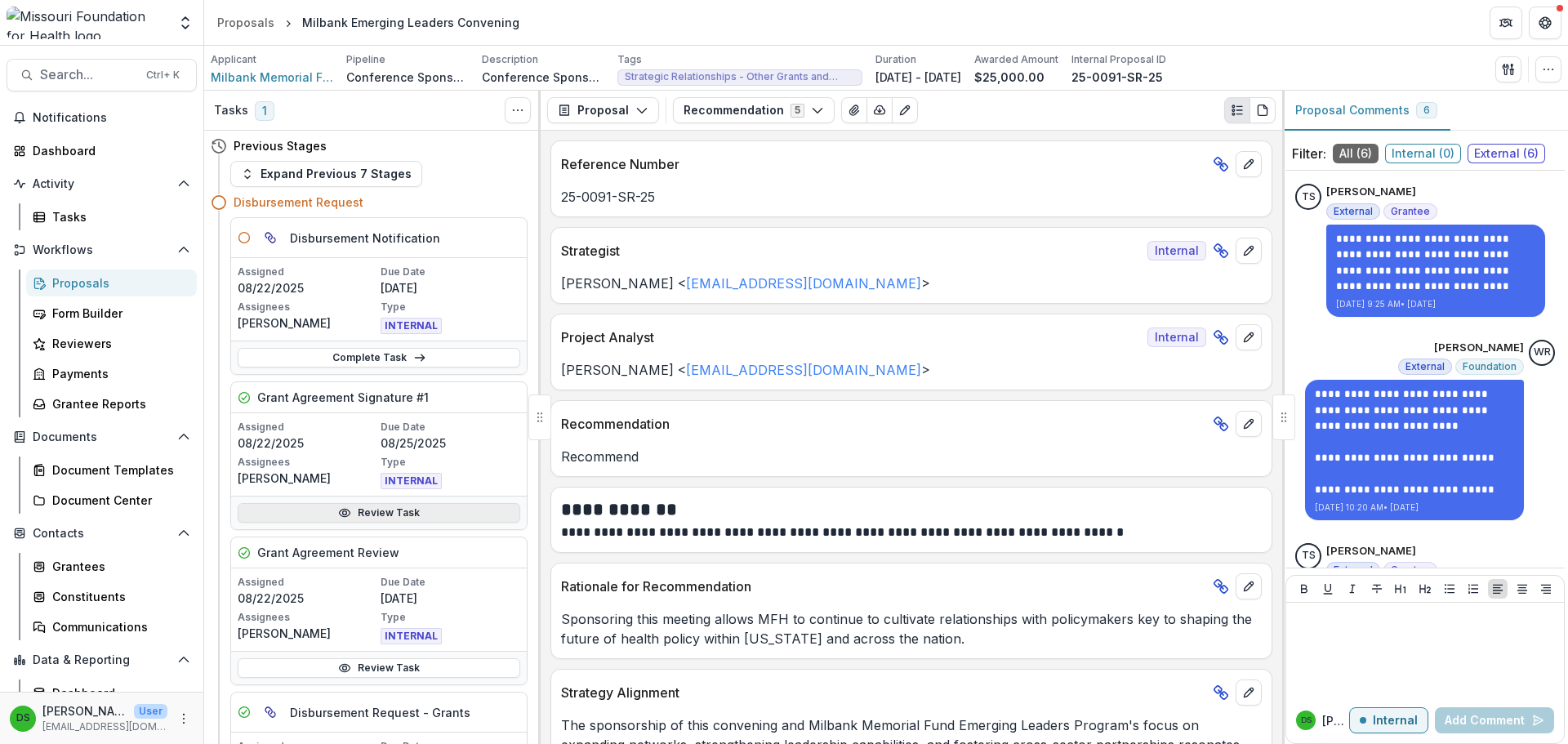
click at [353, 512] on link "Review Task" at bounding box center [379, 513] width 283 height 20
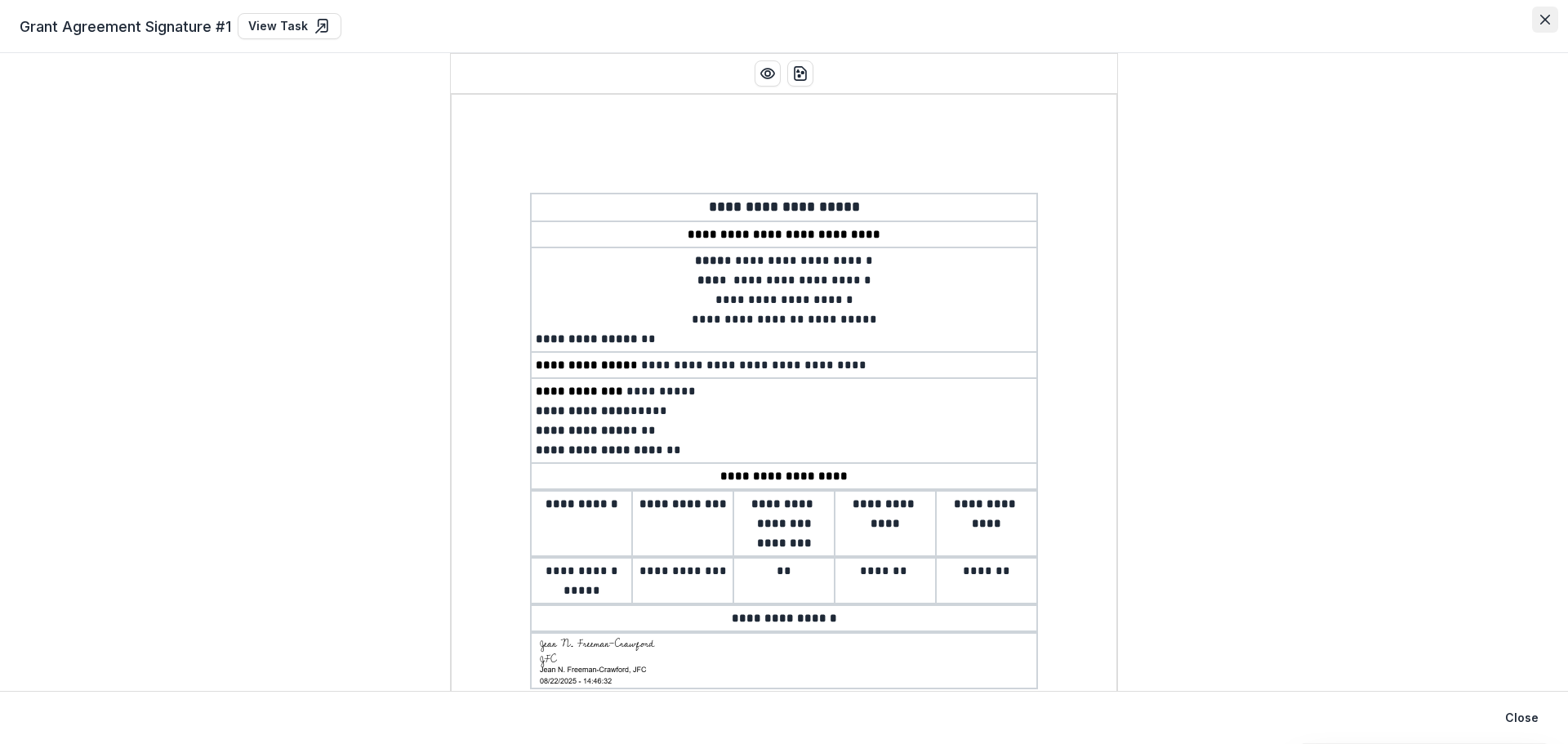
click at [1549, 19] on icon "Close" at bounding box center [1546, 20] width 10 height 10
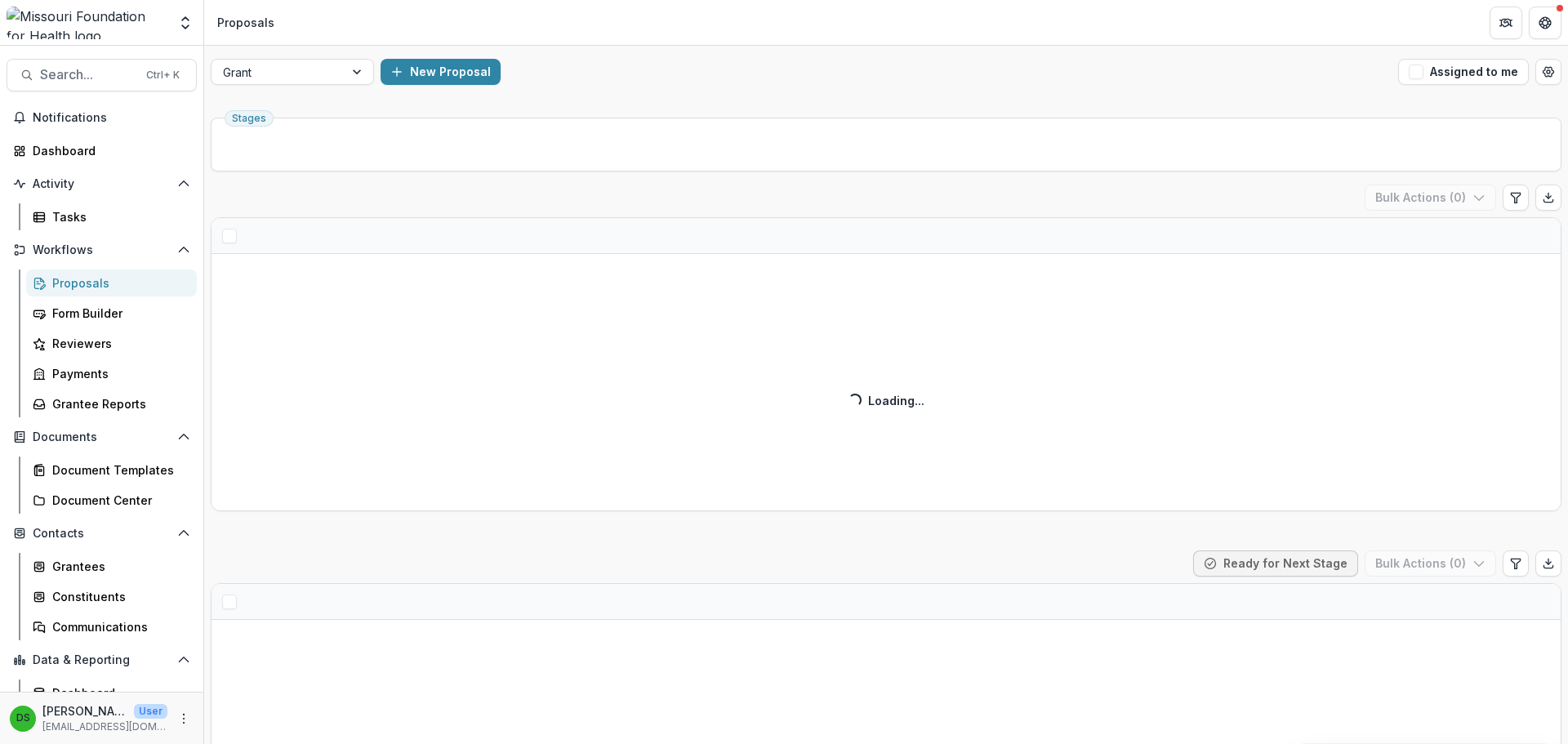
click at [187, 27] on polyline "Open entity switcher" at bounding box center [186, 27] width 7 height 3
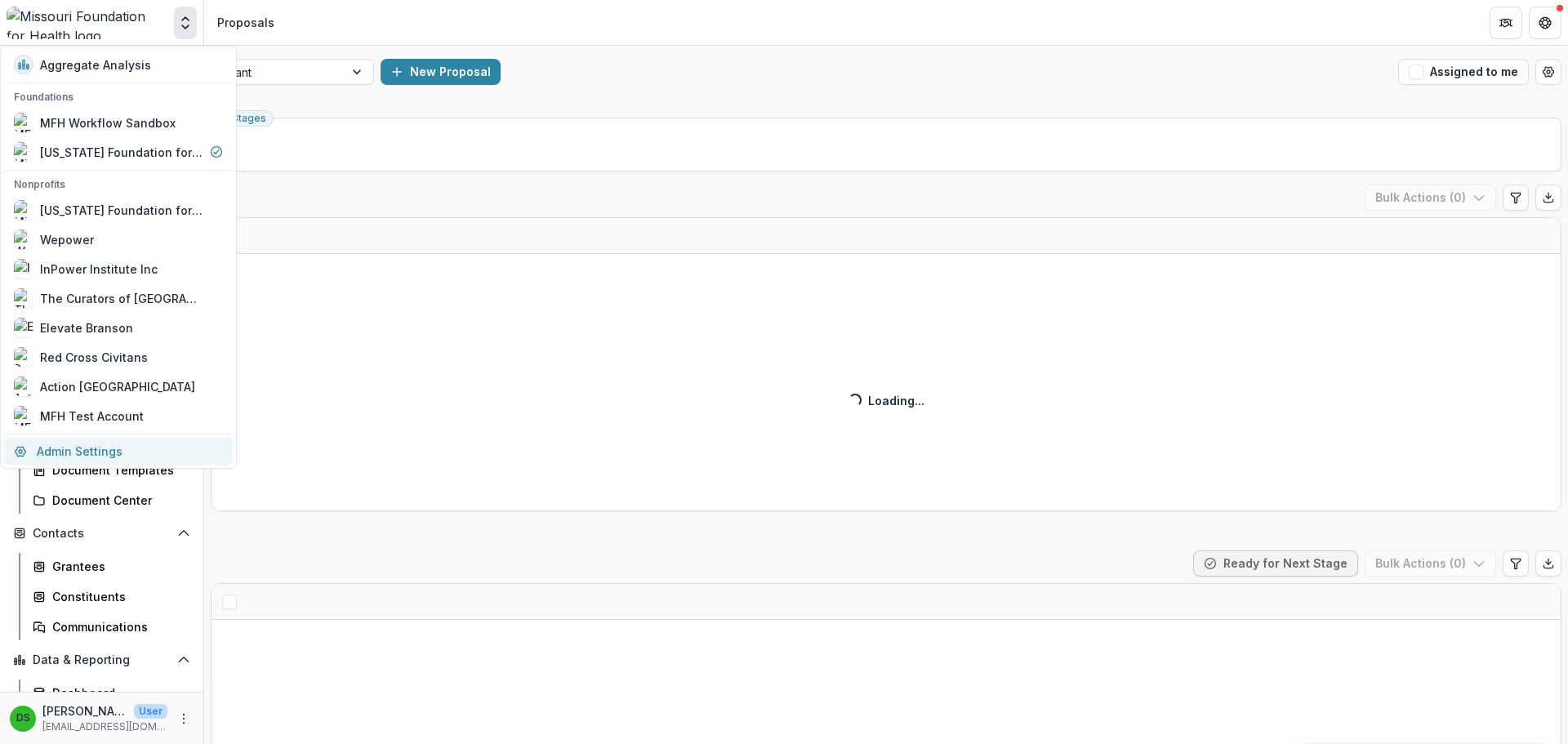
click at [133, 448] on link "Admin Settings" at bounding box center [119, 451] width 229 height 27
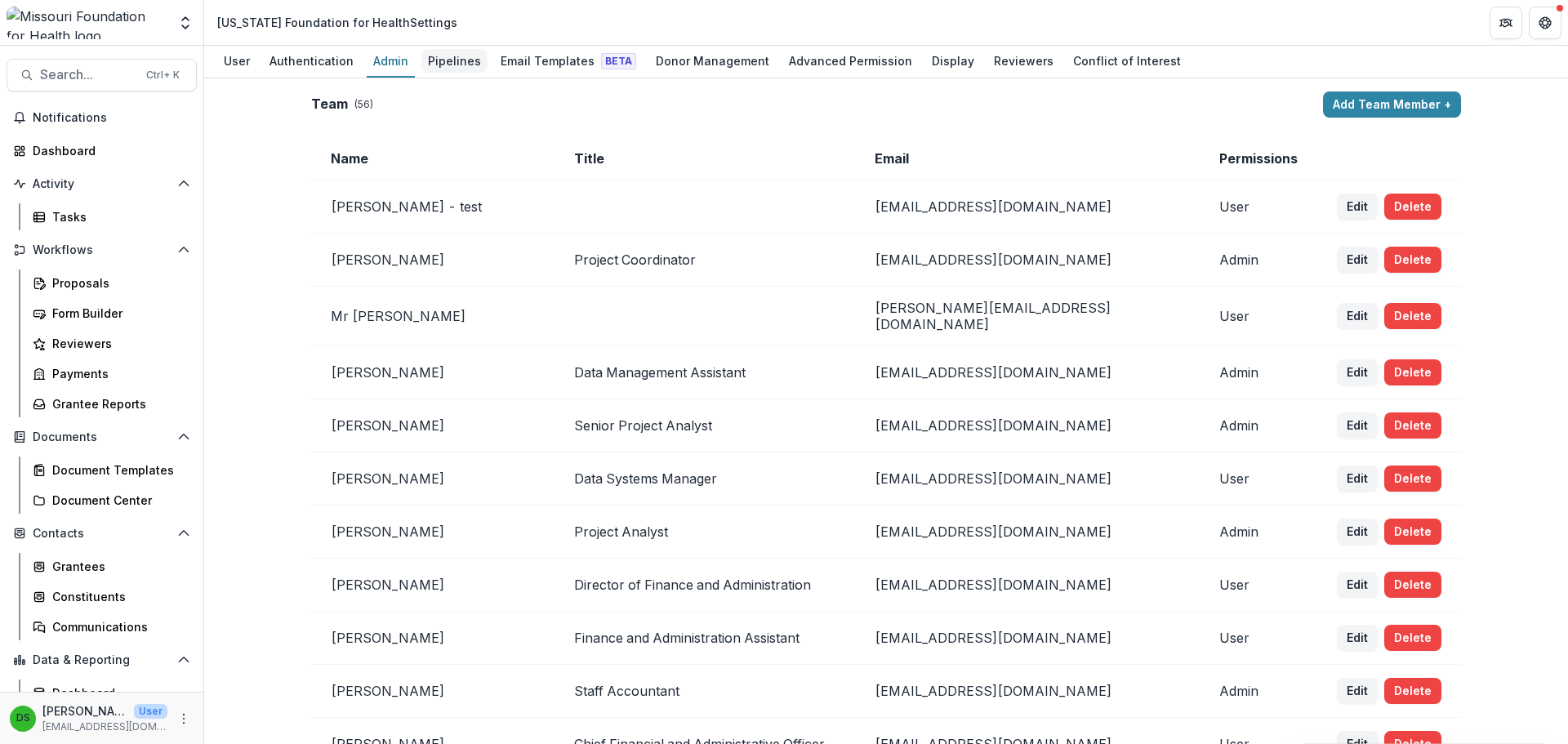
click at [446, 51] on div "Pipelines" at bounding box center [454, 60] width 66 height 24
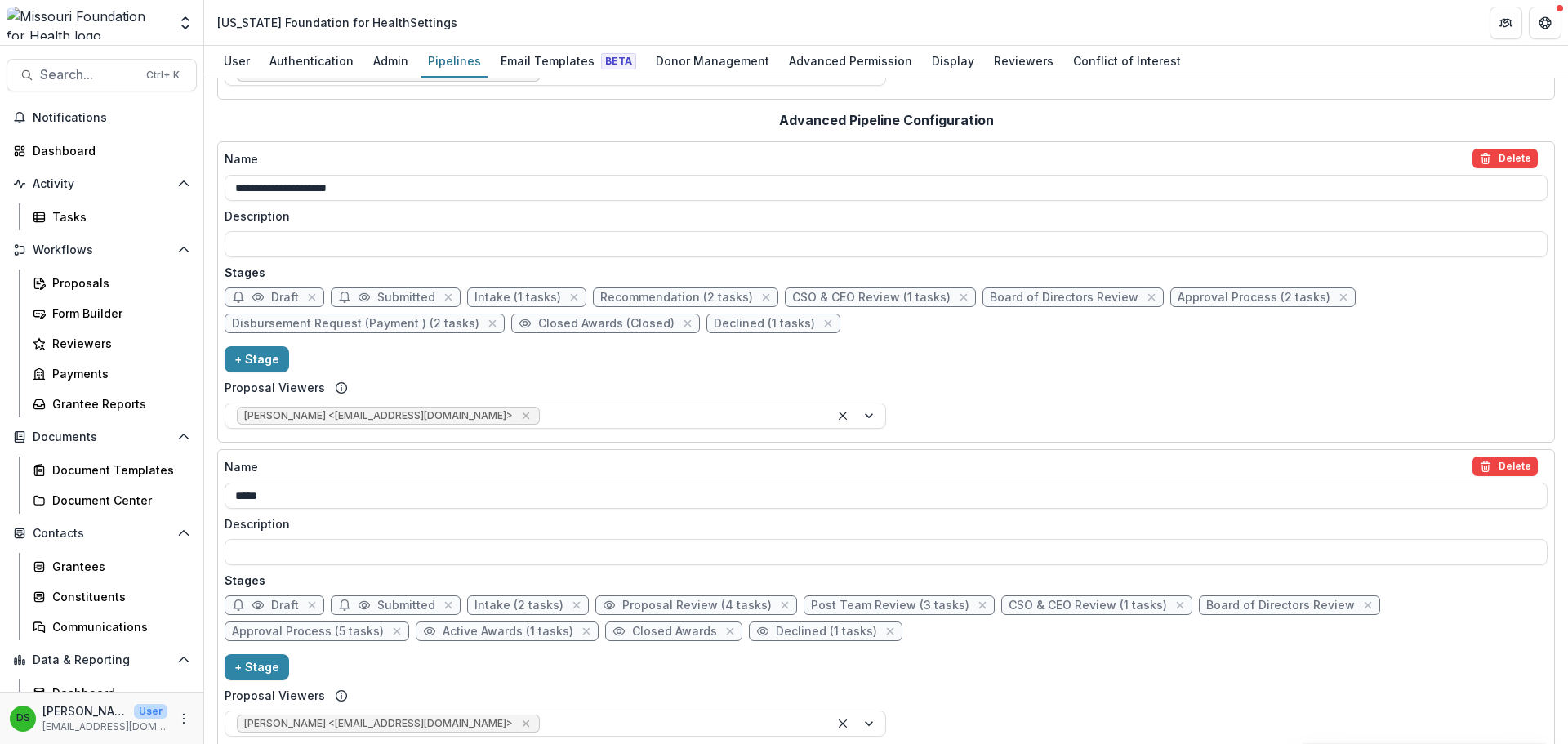
scroll to position [245, 0]
click at [1197, 290] on span "Approval Process (2 tasks)" at bounding box center [1254, 296] width 152 height 14
select select "********"
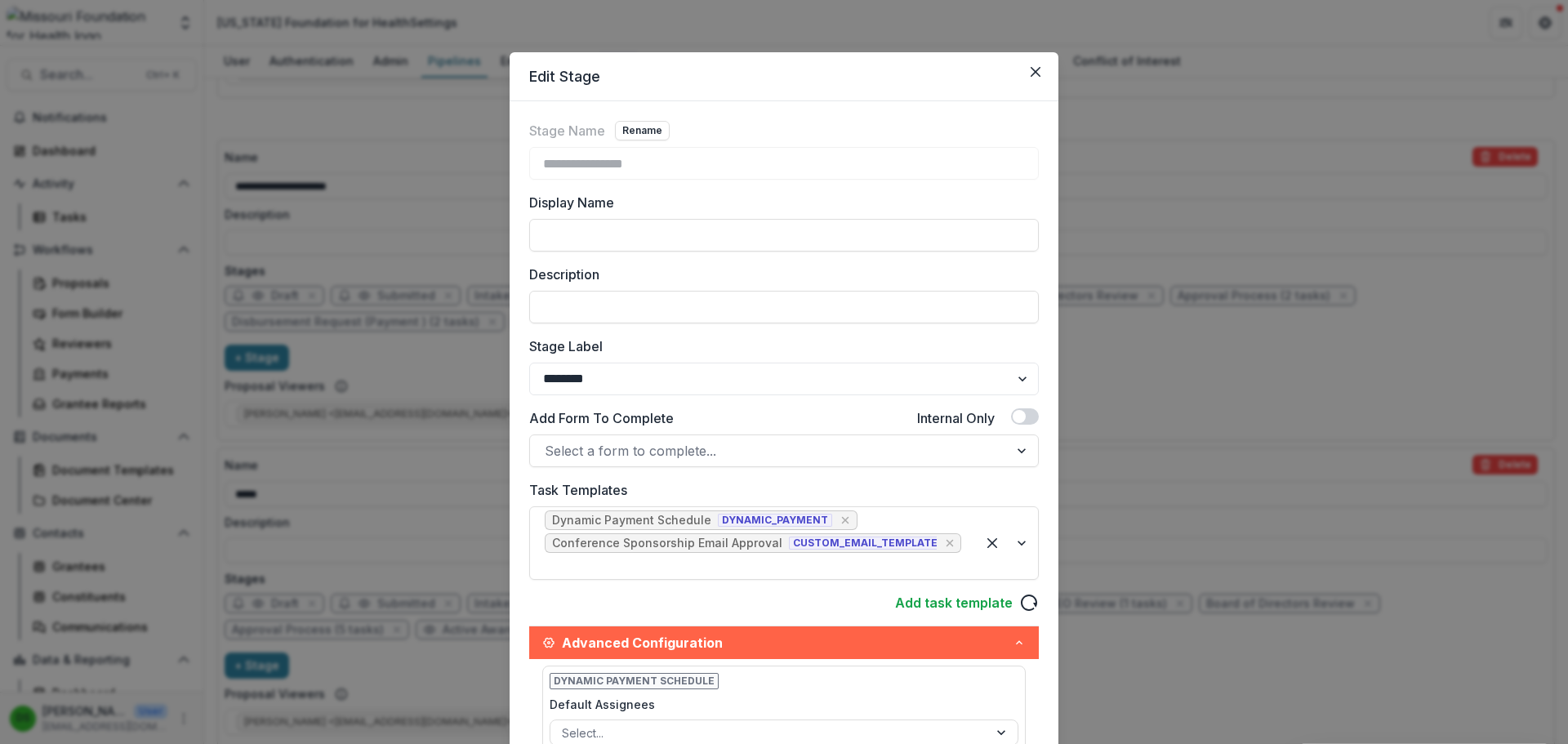
click at [1181, 430] on div "**********" at bounding box center [784, 372] width 1568 height 744
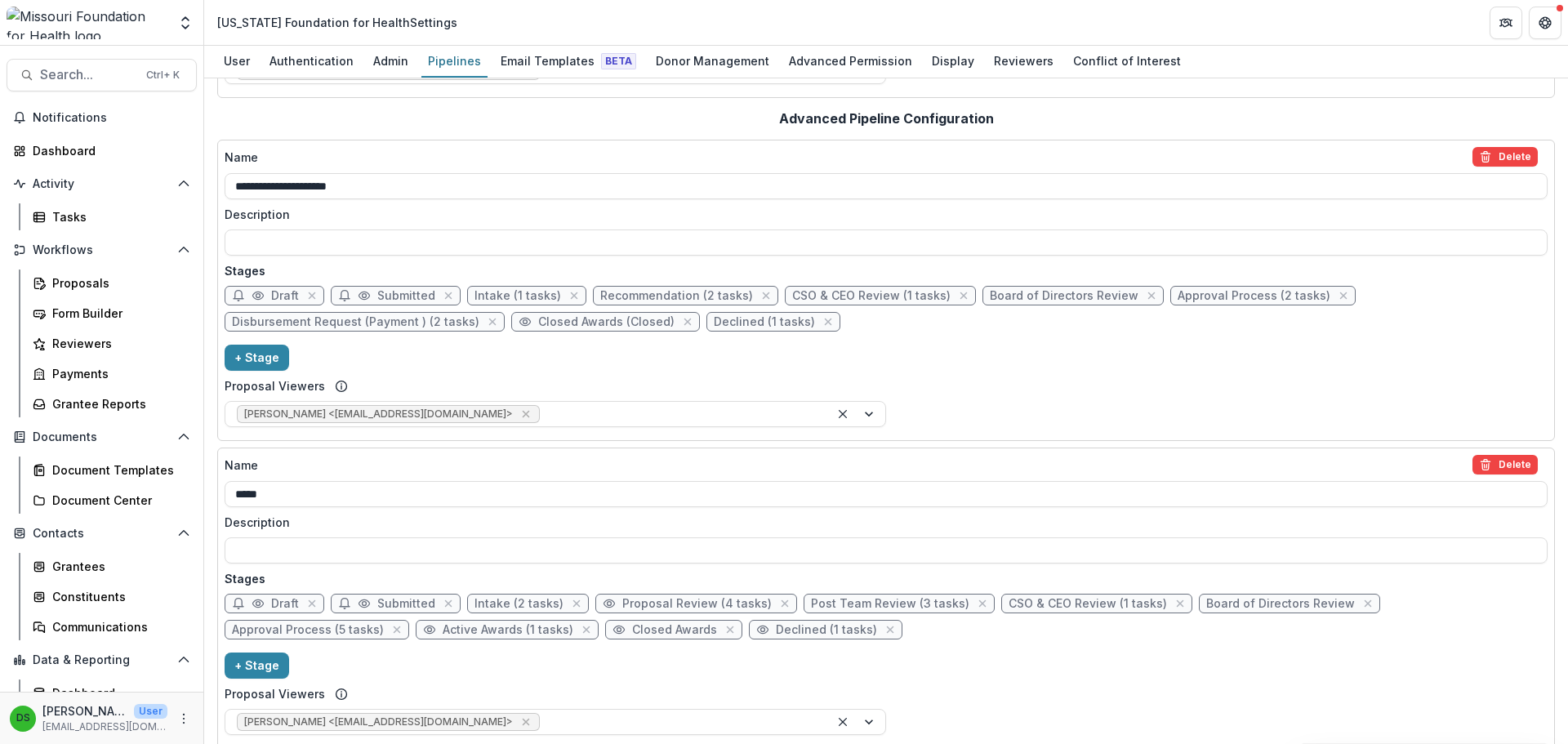
click at [412, 316] on span "Disbursement Request (Payment ) (2 tasks)" at bounding box center [356, 321] width 248 height 14
select select "*******"
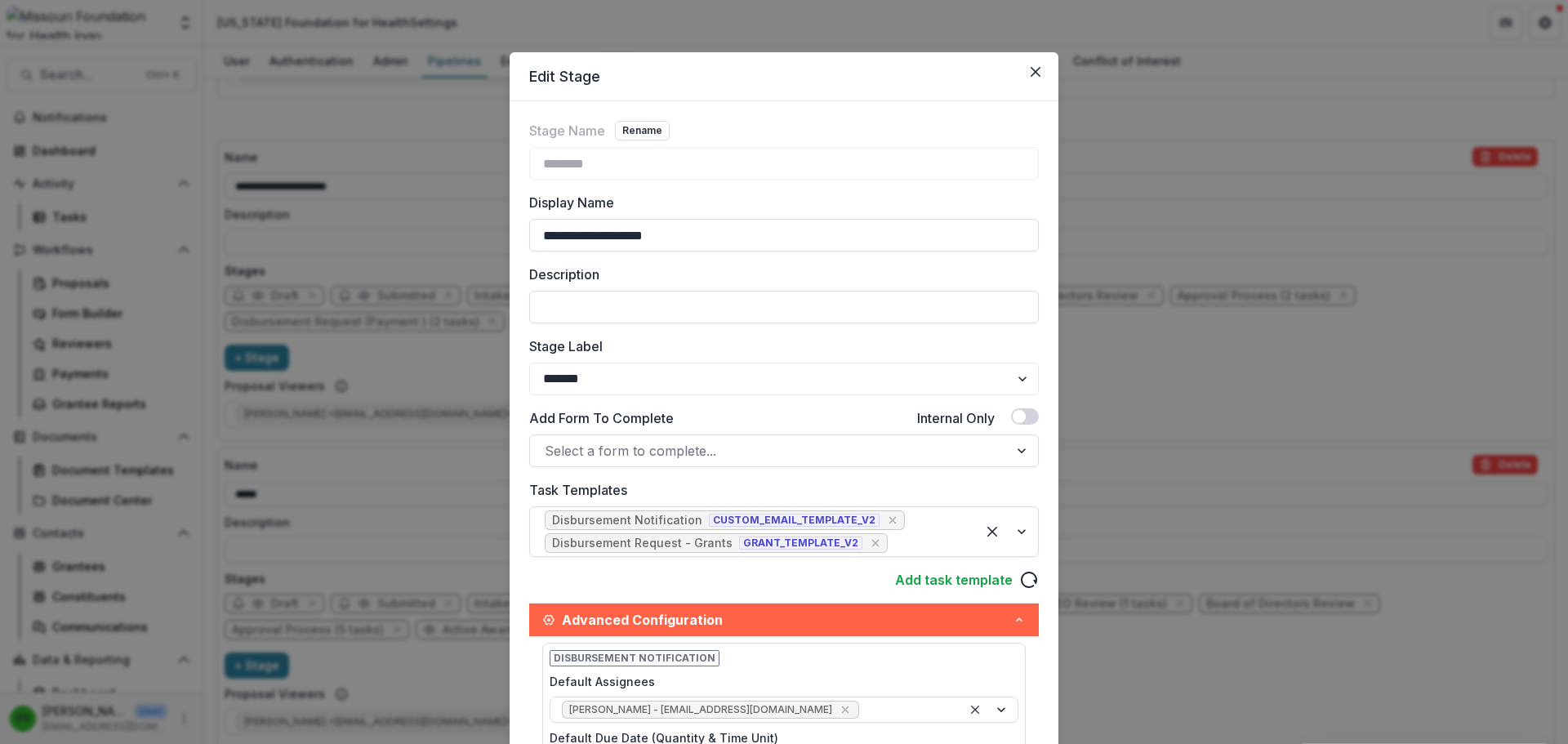
click at [1159, 352] on div "**********" at bounding box center [784, 372] width 1568 height 744
